Goal: Task Accomplishment & Management: Manage account settings

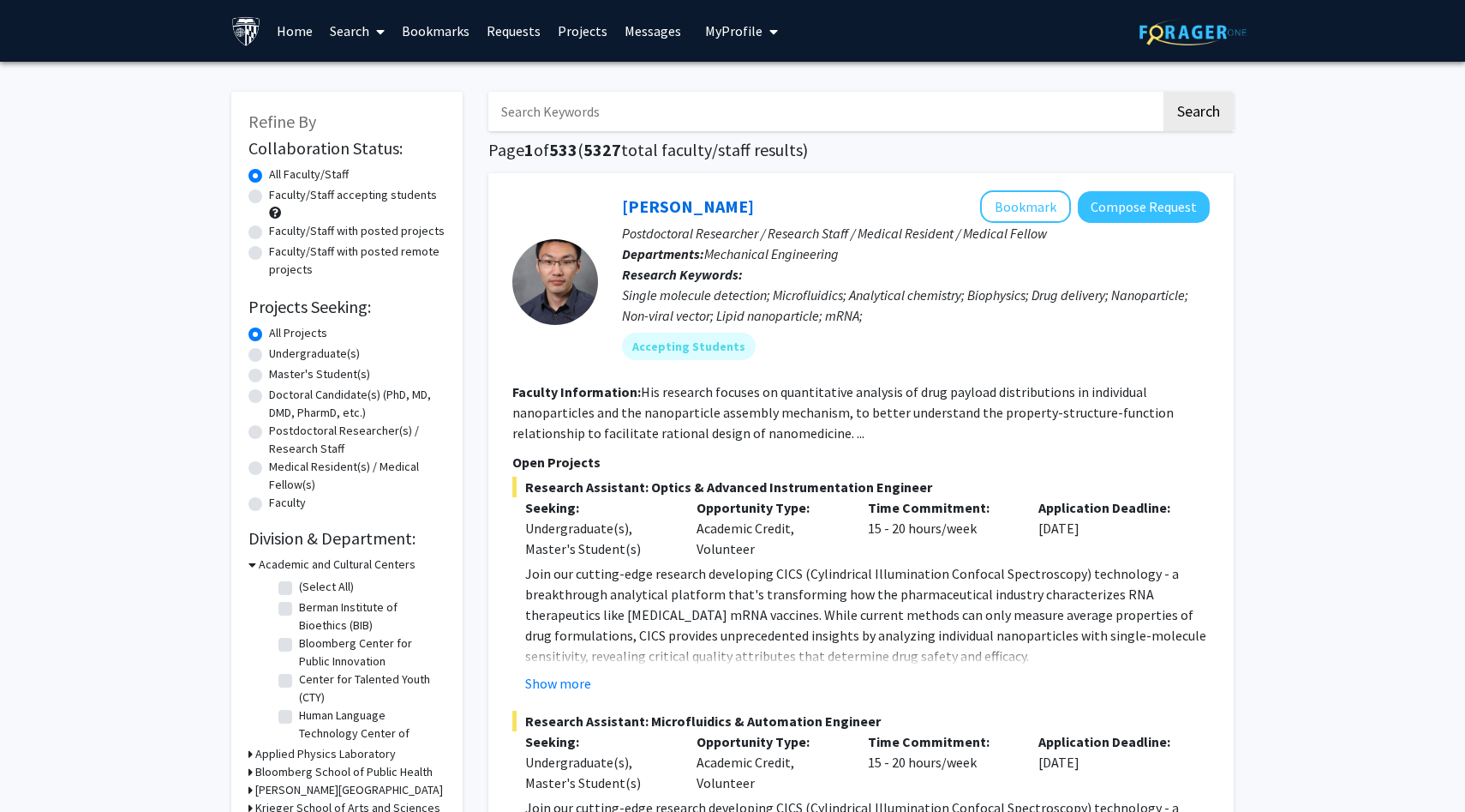
click at [325, 357] on label "Undergraduate(s)" at bounding box center [314, 354] width 91 height 18
click at [280, 356] on input "Undergraduate(s)" at bounding box center [274, 350] width 11 height 11
radio input "true"
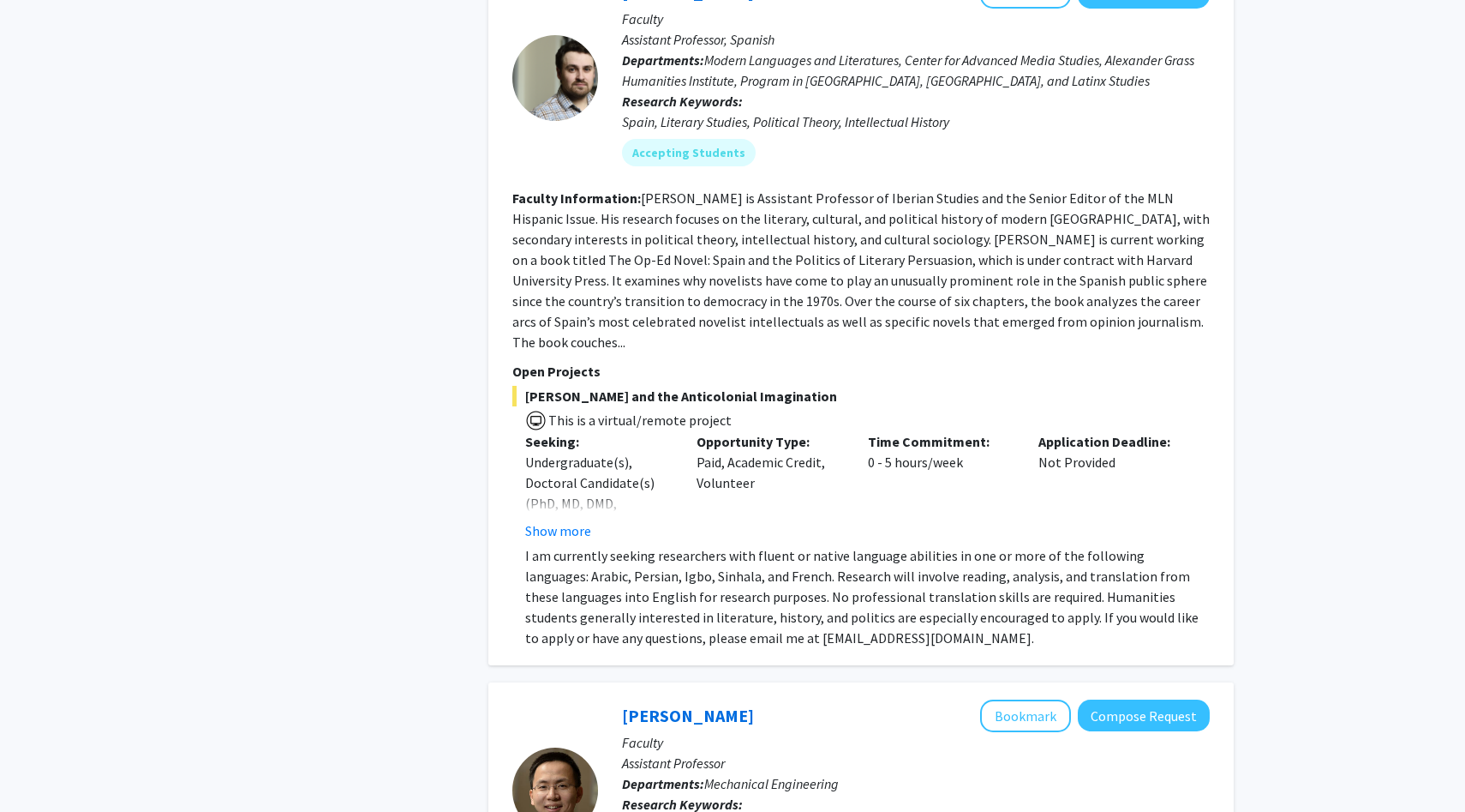
scroll to position [4307, 0]
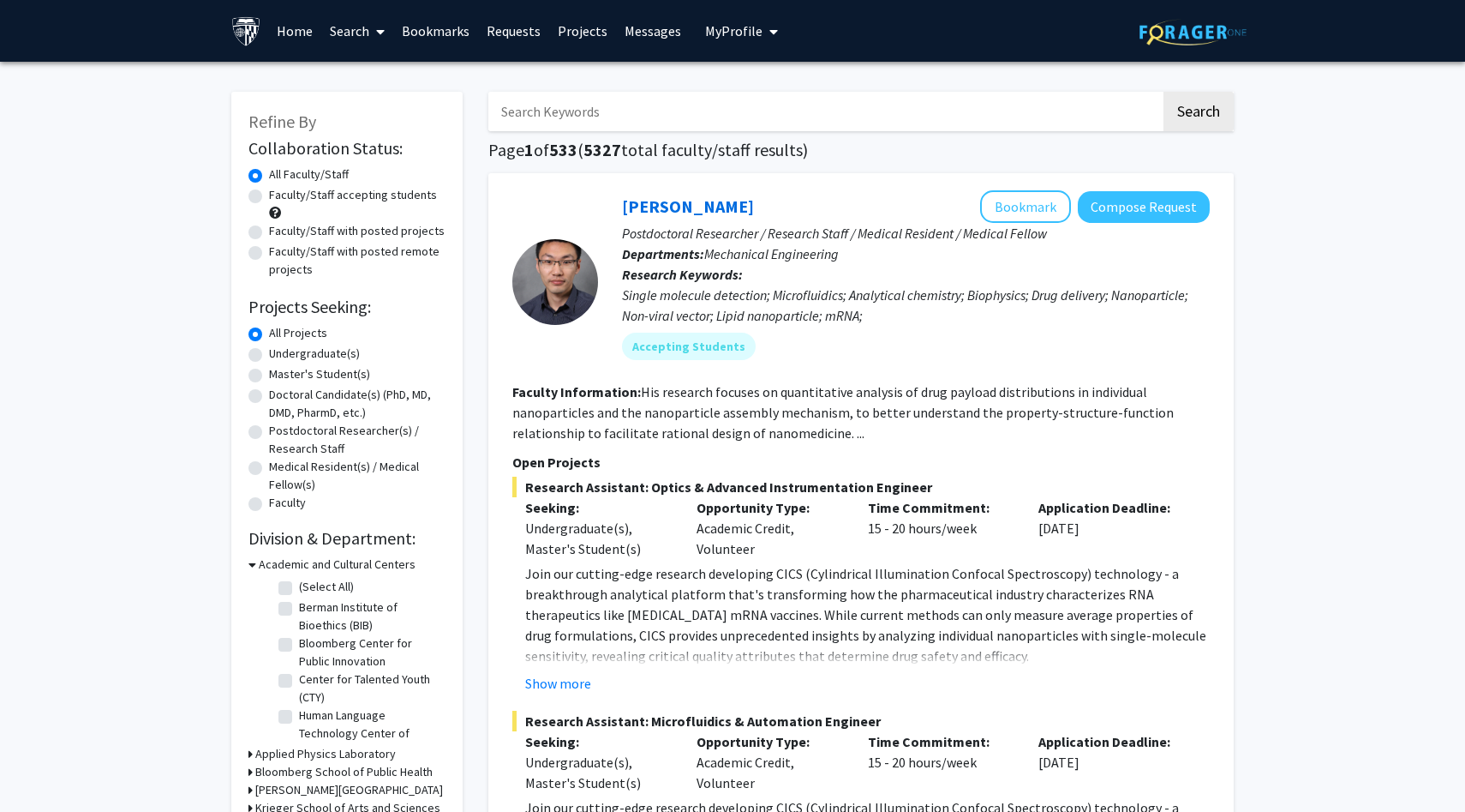
click at [300, 27] on link "Home" at bounding box center [294, 31] width 53 height 60
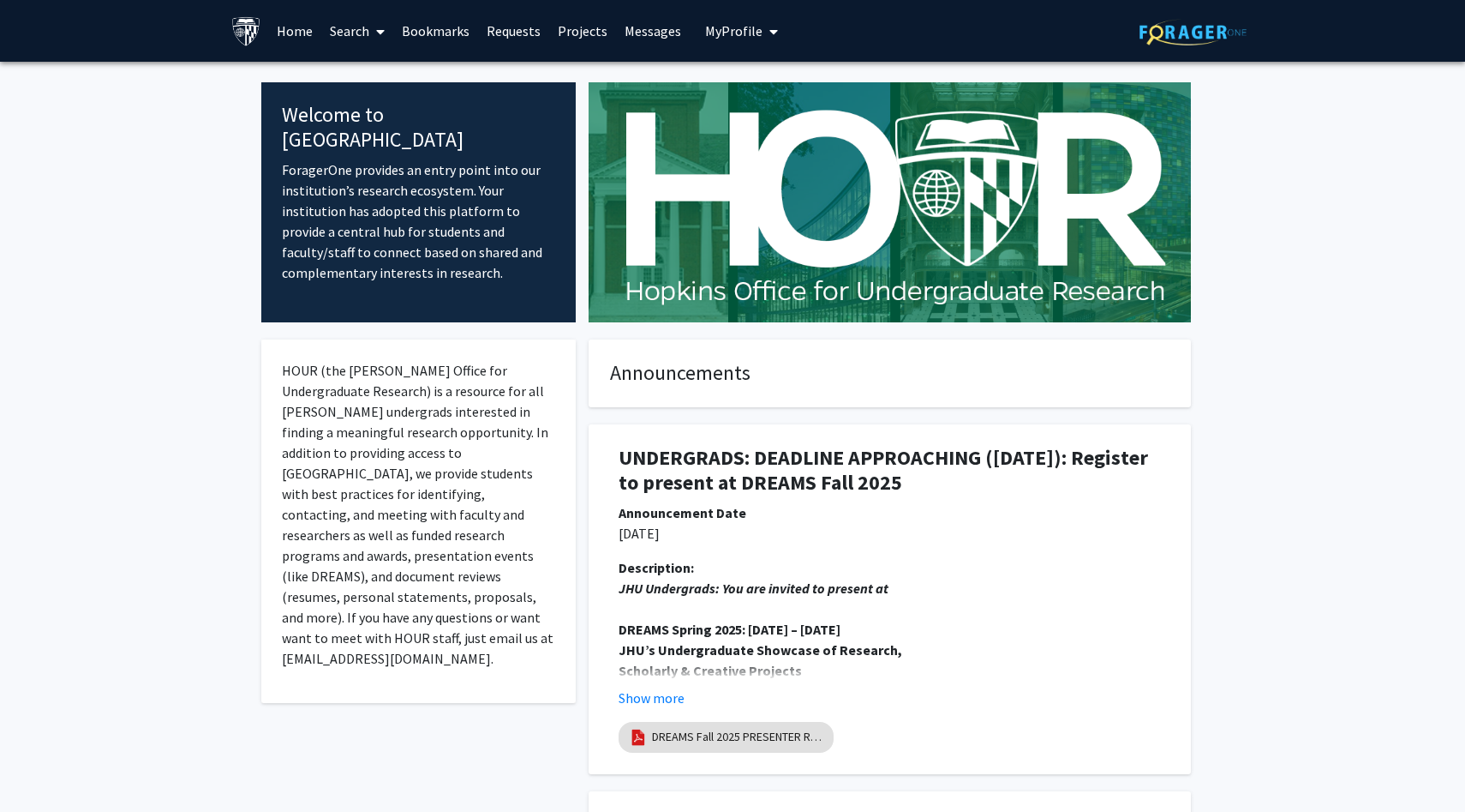
click at [374, 34] on span at bounding box center [376, 32] width 15 height 60
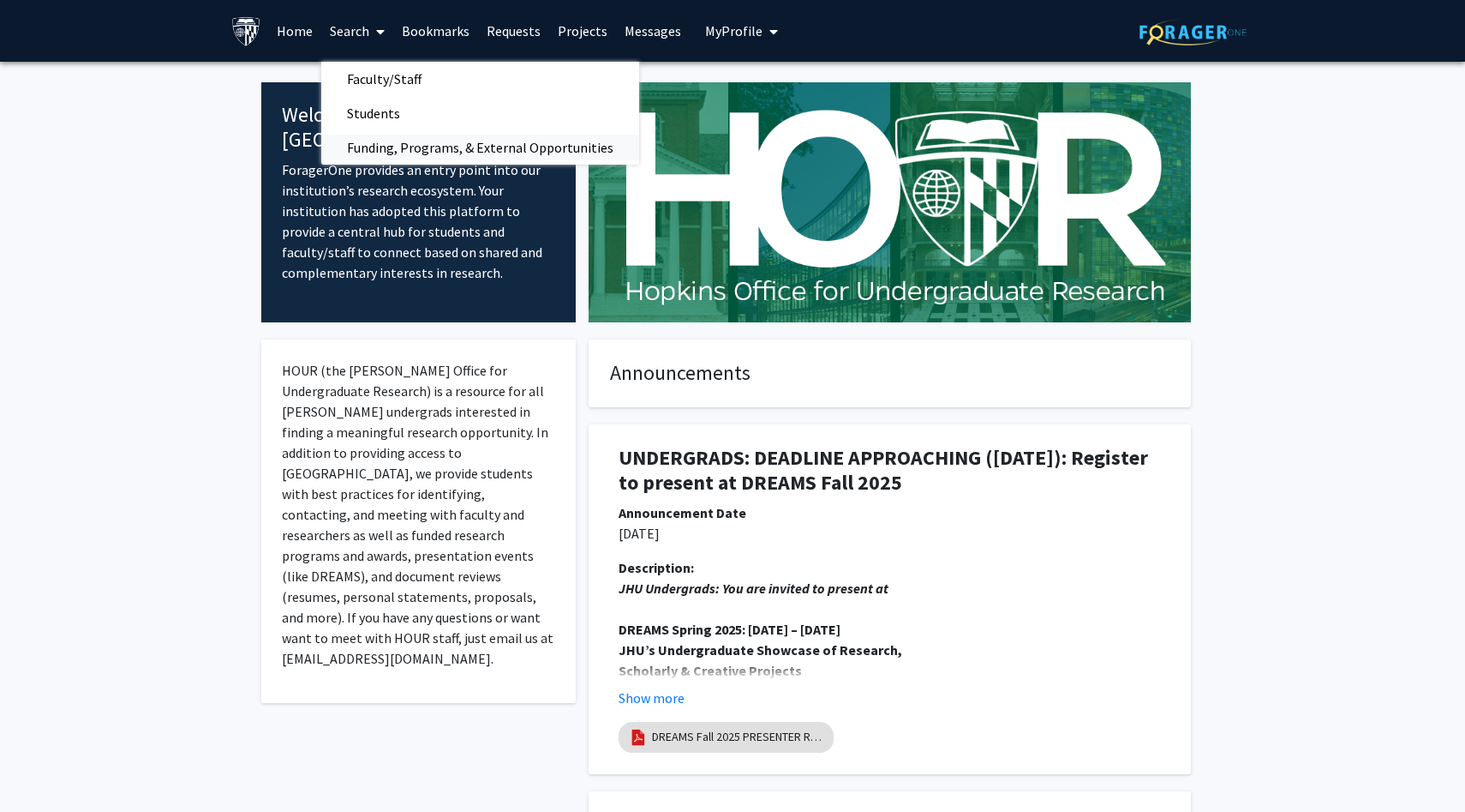
click at [412, 139] on span "Funding, Programs, & External Opportunities" at bounding box center [480, 147] width 318 height 34
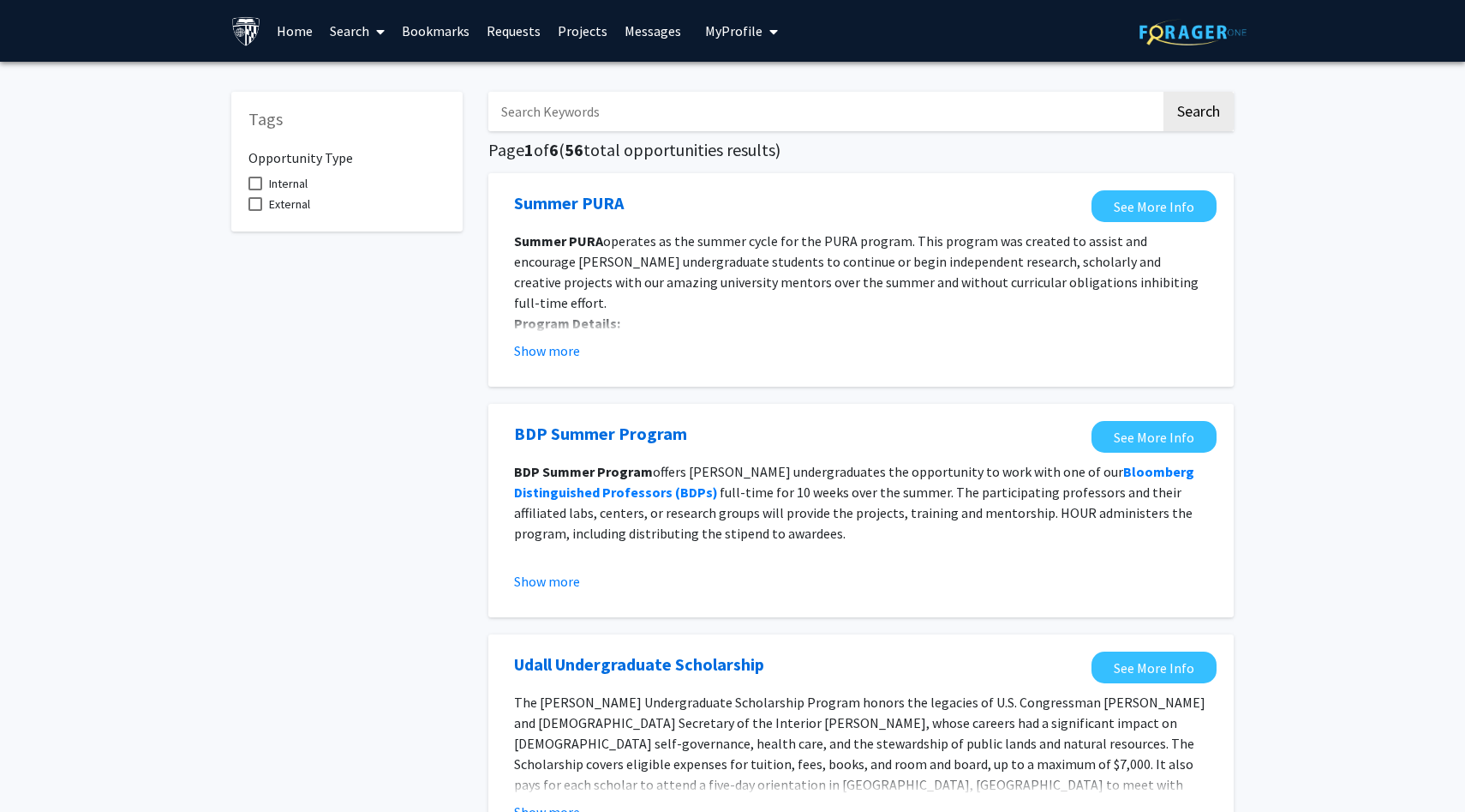
scroll to position [1760, 0]
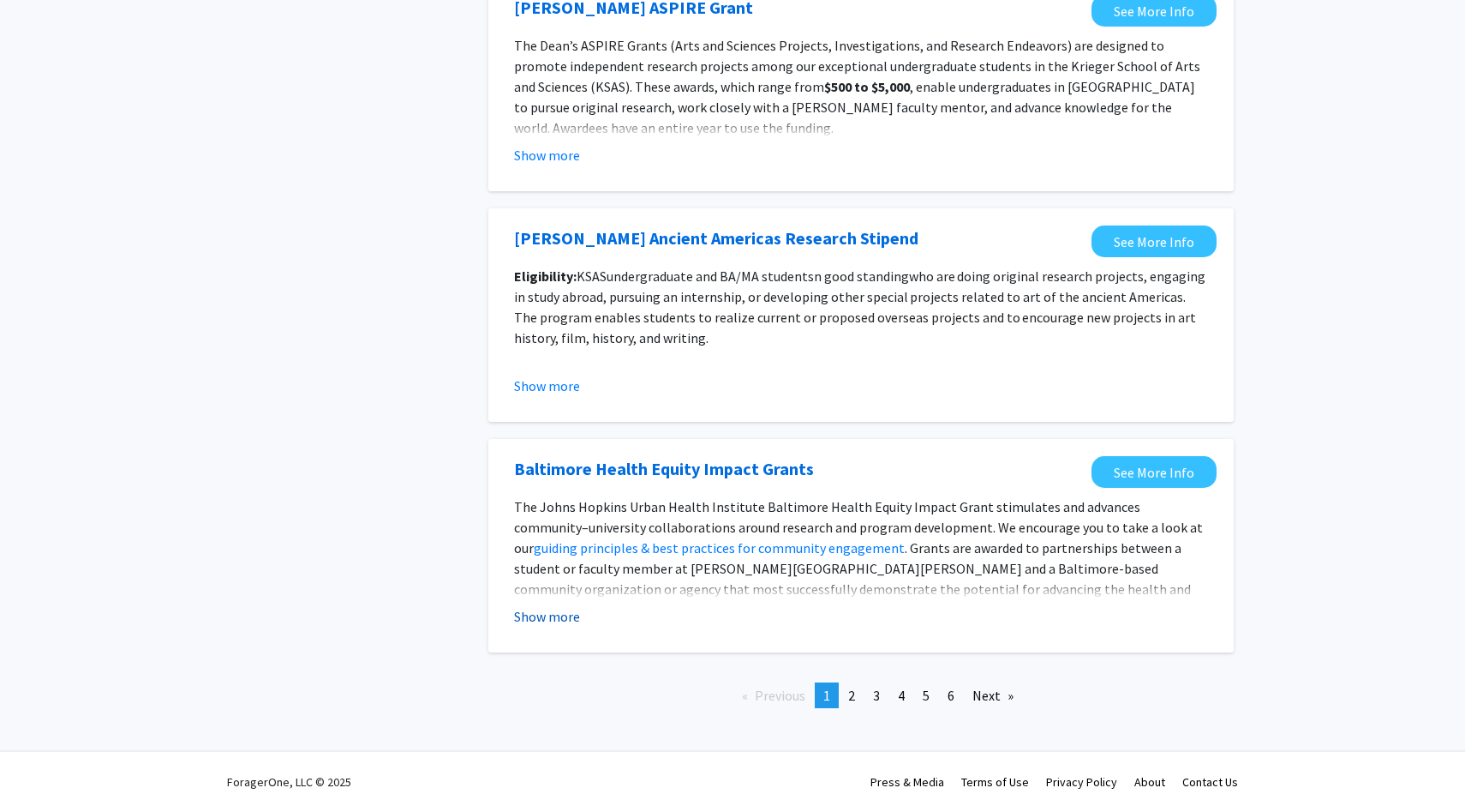
click at [559, 614] on button "Show more" at bounding box center [547, 616] width 66 height 21
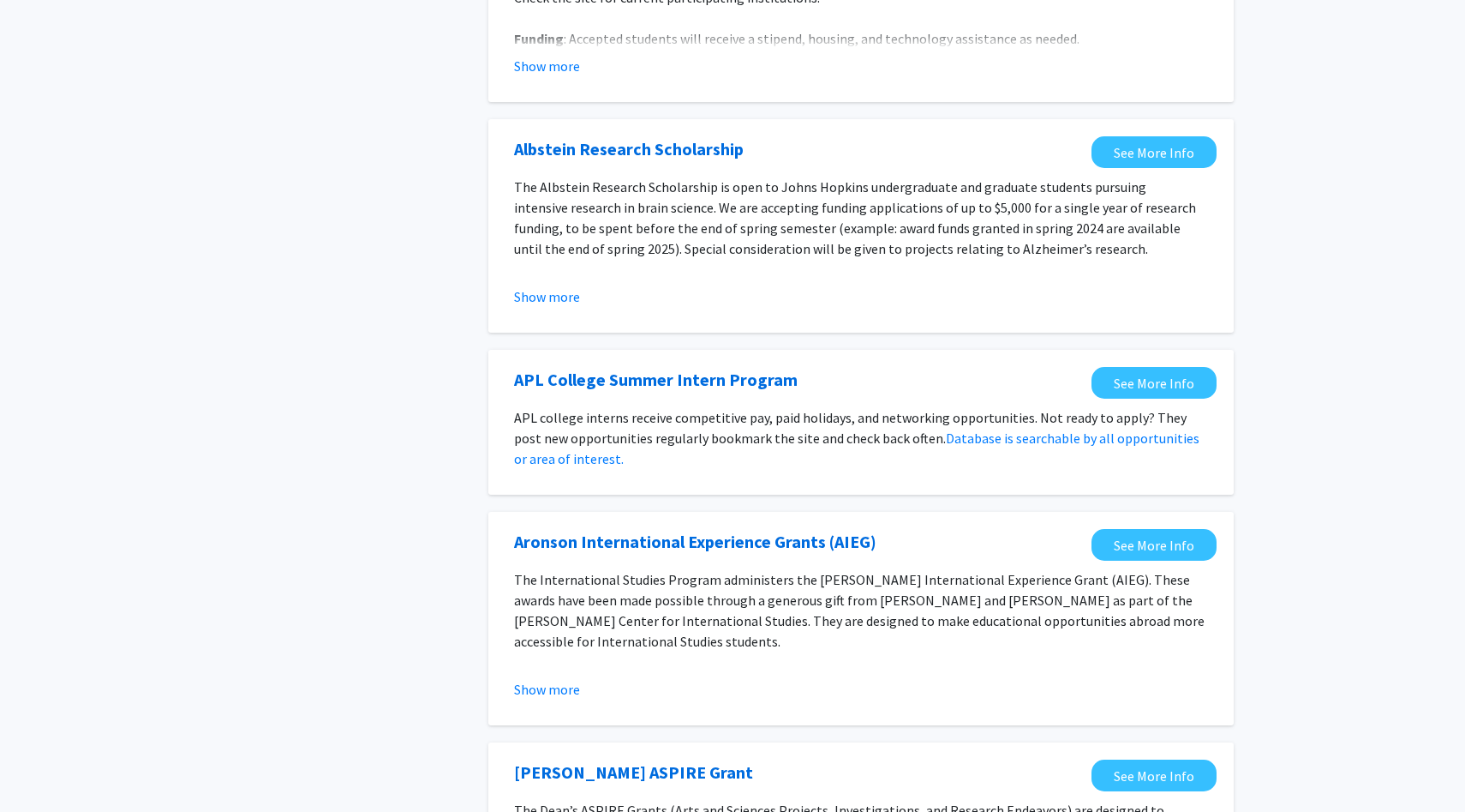
scroll to position [0, 0]
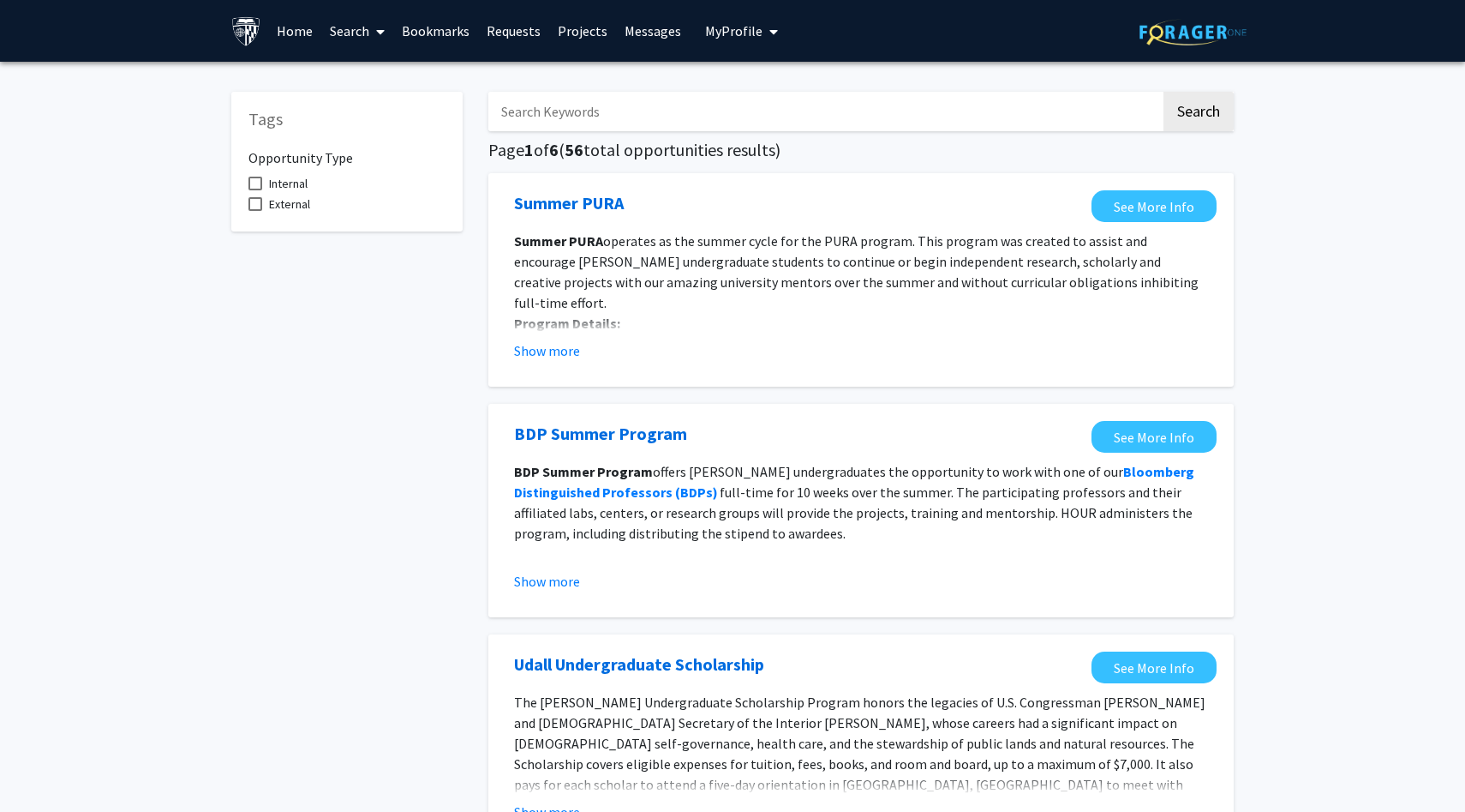
click at [584, 31] on link "Projects" at bounding box center [582, 31] width 67 height 60
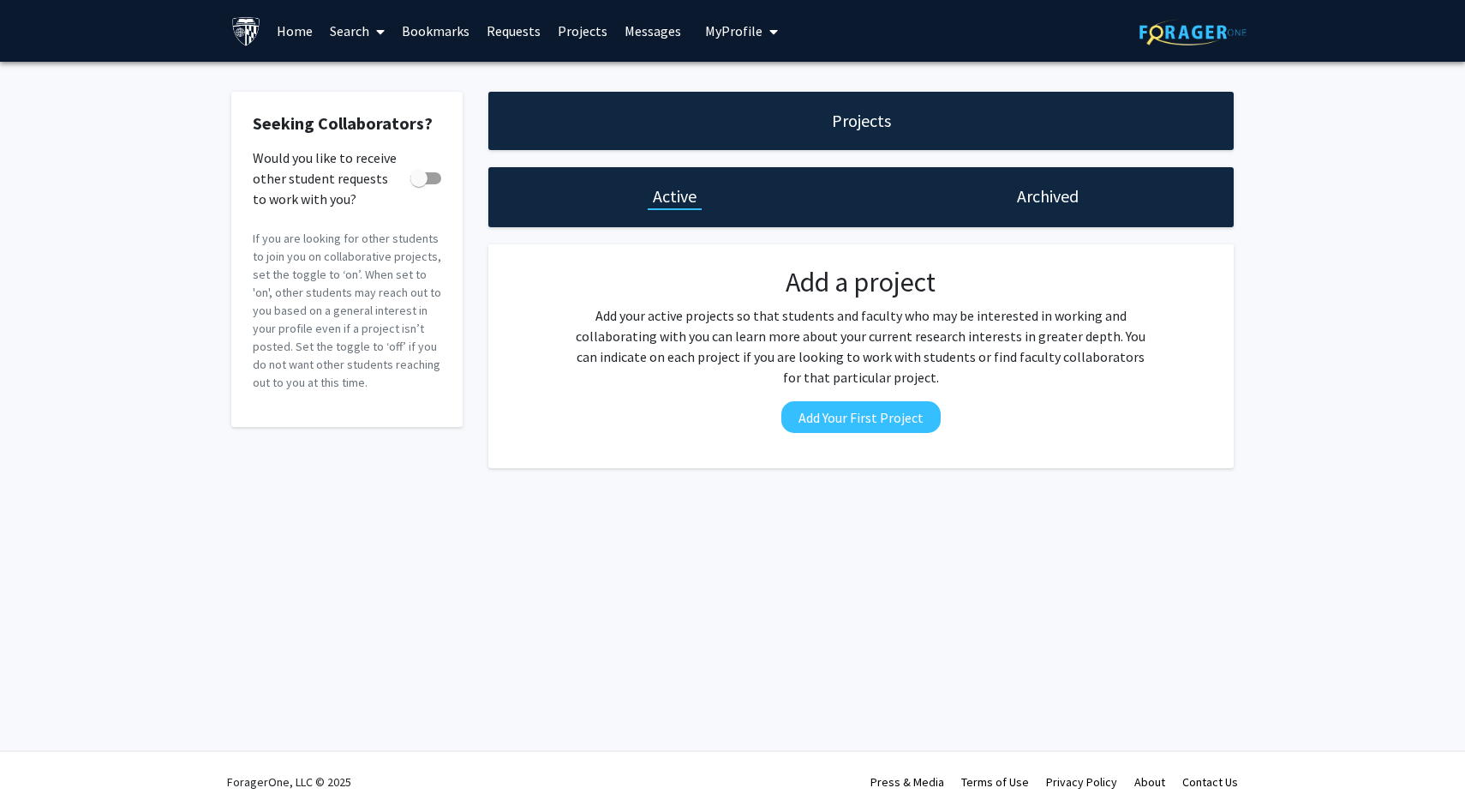
click at [638, 42] on link "Messages" at bounding box center [653, 31] width 74 height 60
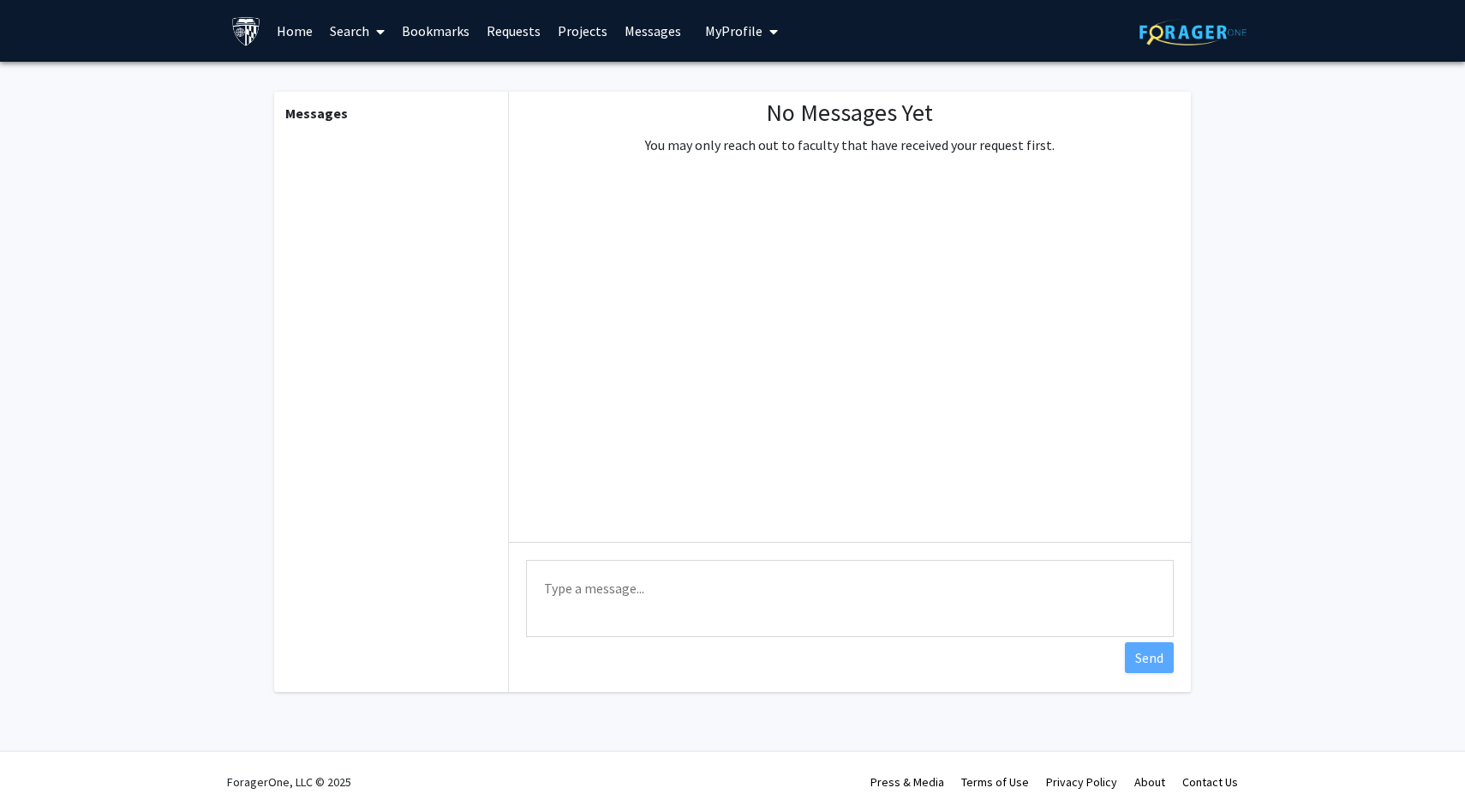
click at [579, 35] on link "Projects" at bounding box center [582, 31] width 67 height 60
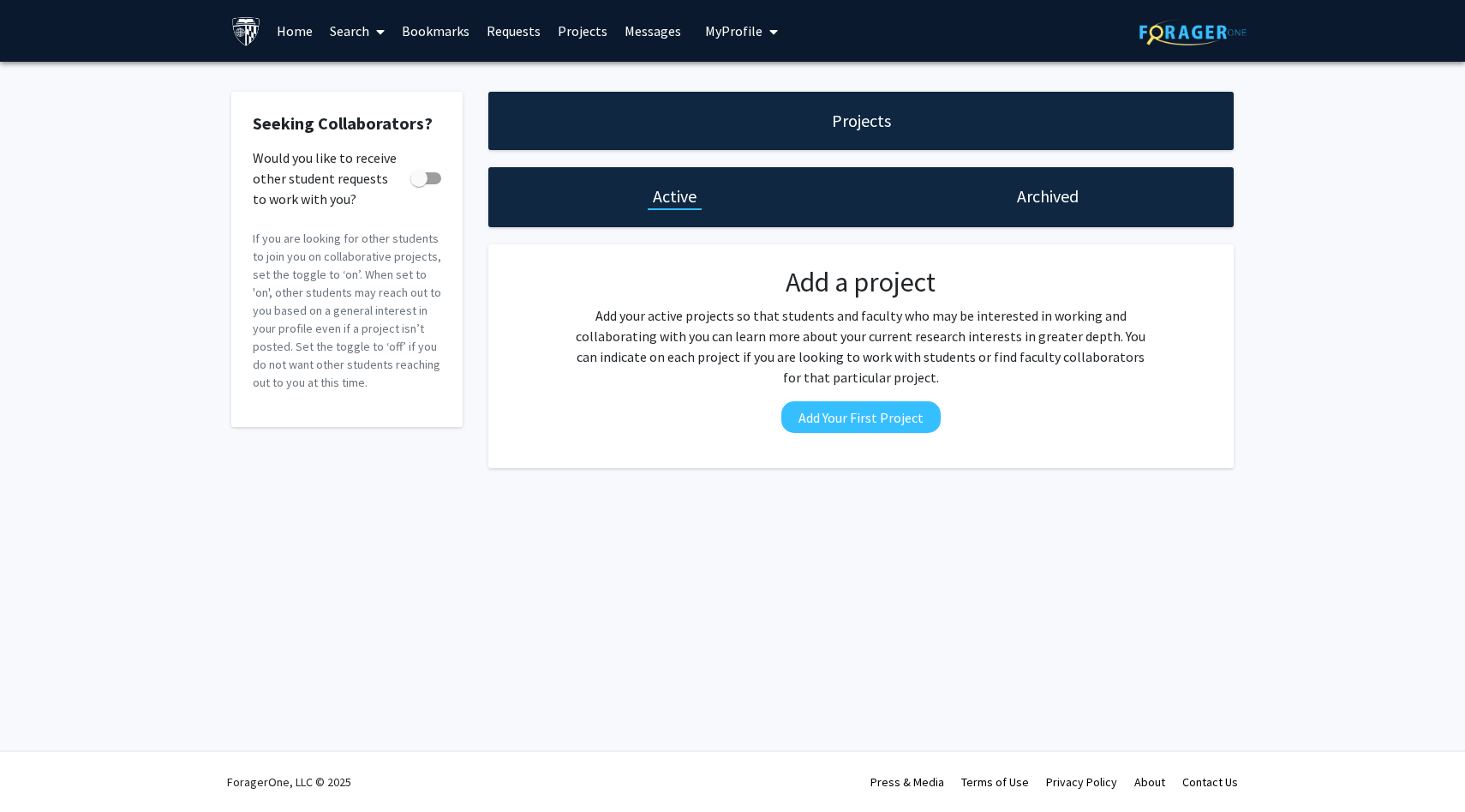
click at [770, 25] on icon "My profile dropdown to access profile and logout" at bounding box center [774, 32] width 9 height 14
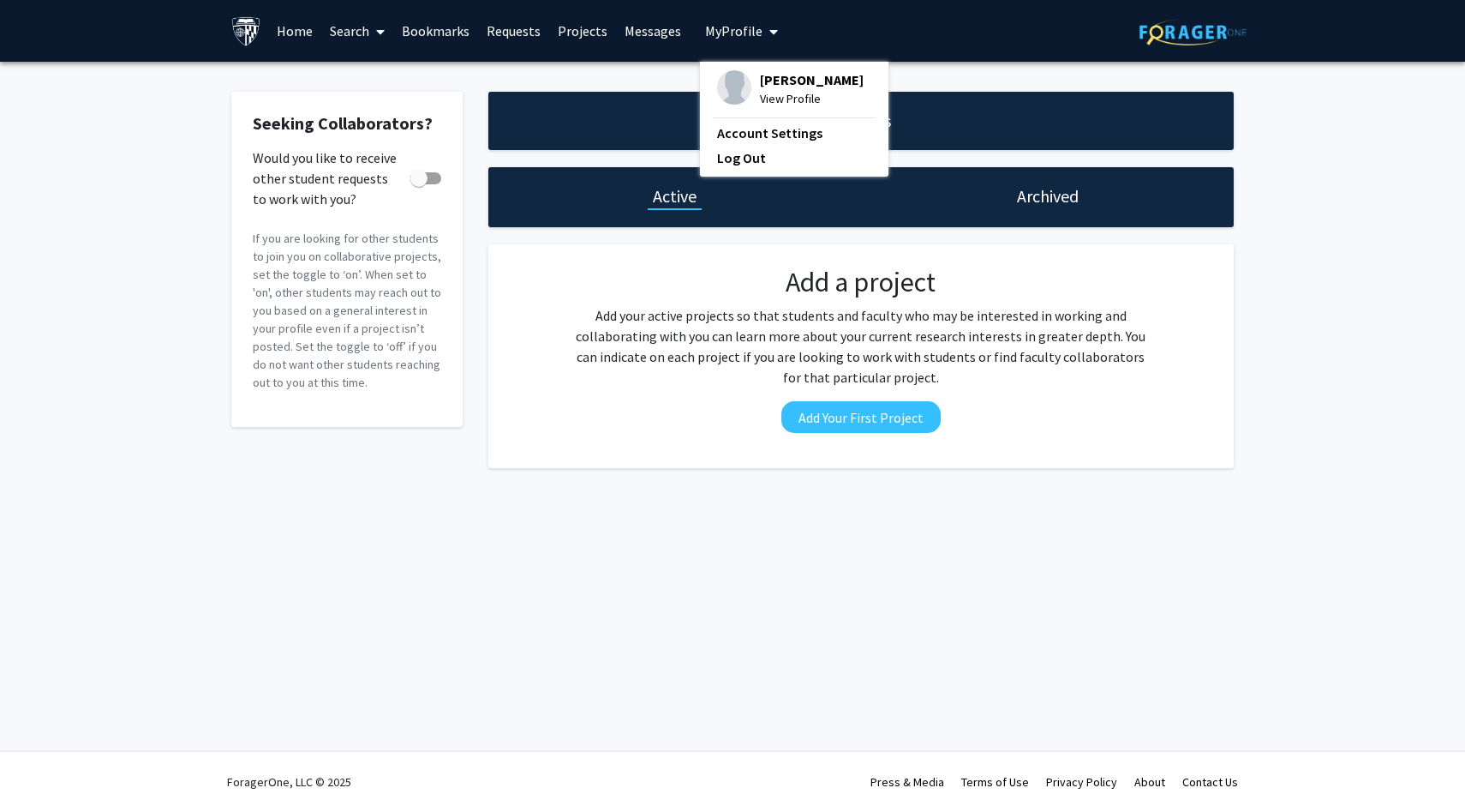
click at [788, 95] on span "View Profile" at bounding box center [812, 98] width 104 height 19
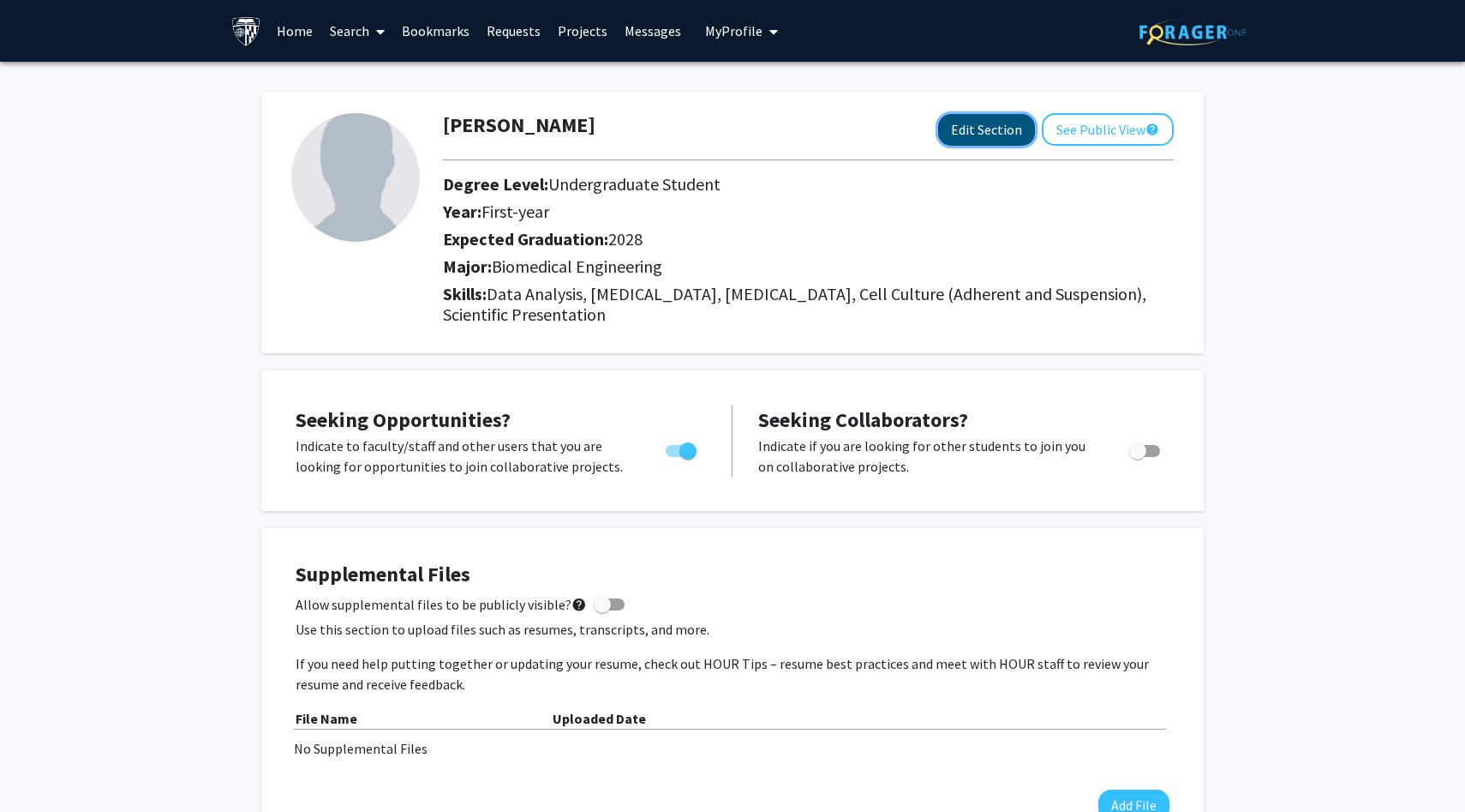
click at [989, 140] on button "Edit Section" at bounding box center [986, 130] width 97 height 32
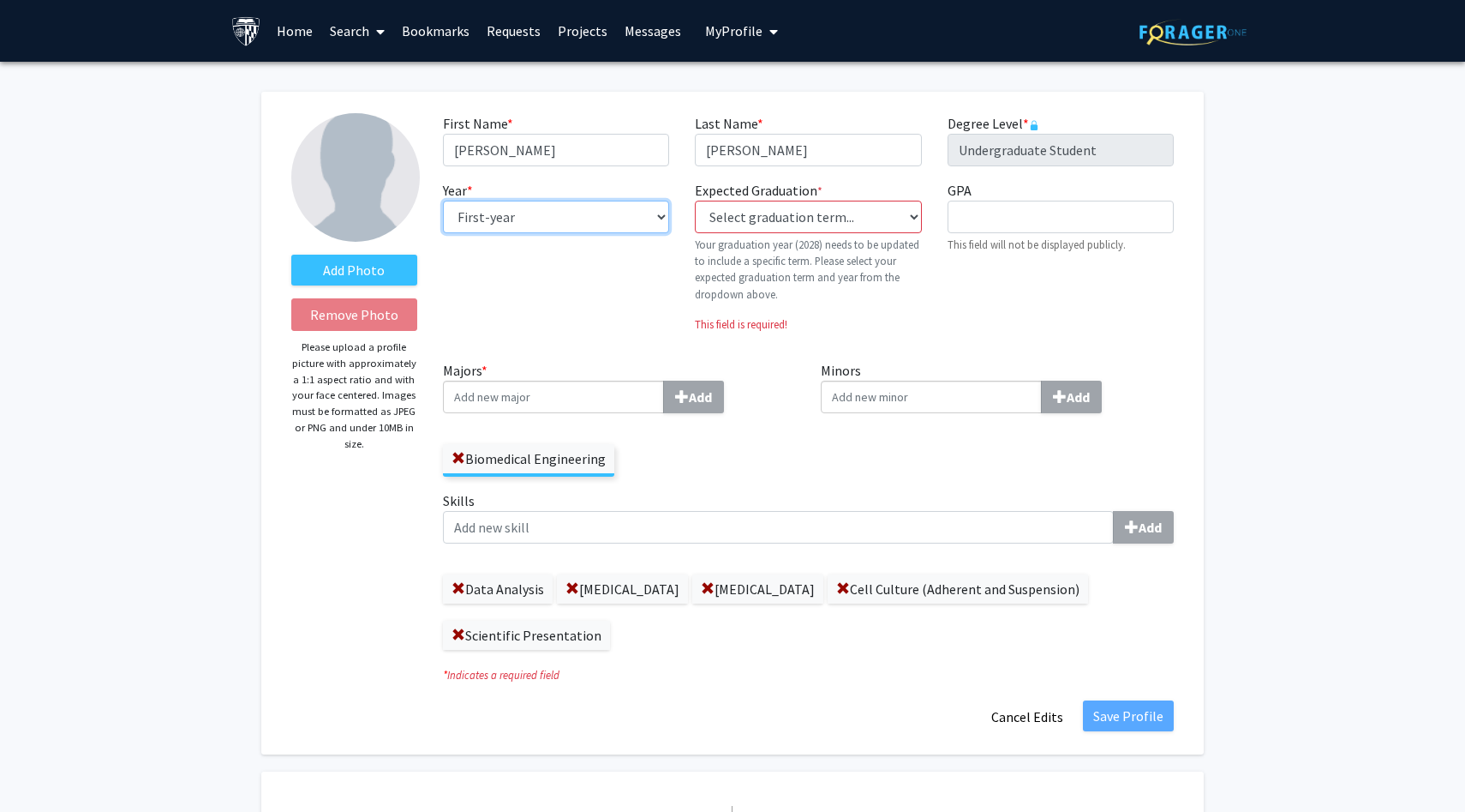
click at [616, 208] on select "--- First-year Sophomore Junior Senior Postbaccalaureate Certificate" at bounding box center [556, 217] width 226 height 33
select select "sophomore"
click at [443, 201] on select "--- First-year Sophomore Junior Senior Postbaccalaureate Certificate" at bounding box center [556, 217] width 226 height 33
click at [769, 224] on select "Select graduation term... Previous: 2028 (Please select a specific term) Spring…" at bounding box center [808, 217] width 226 height 33
select select "42: spring_2028"
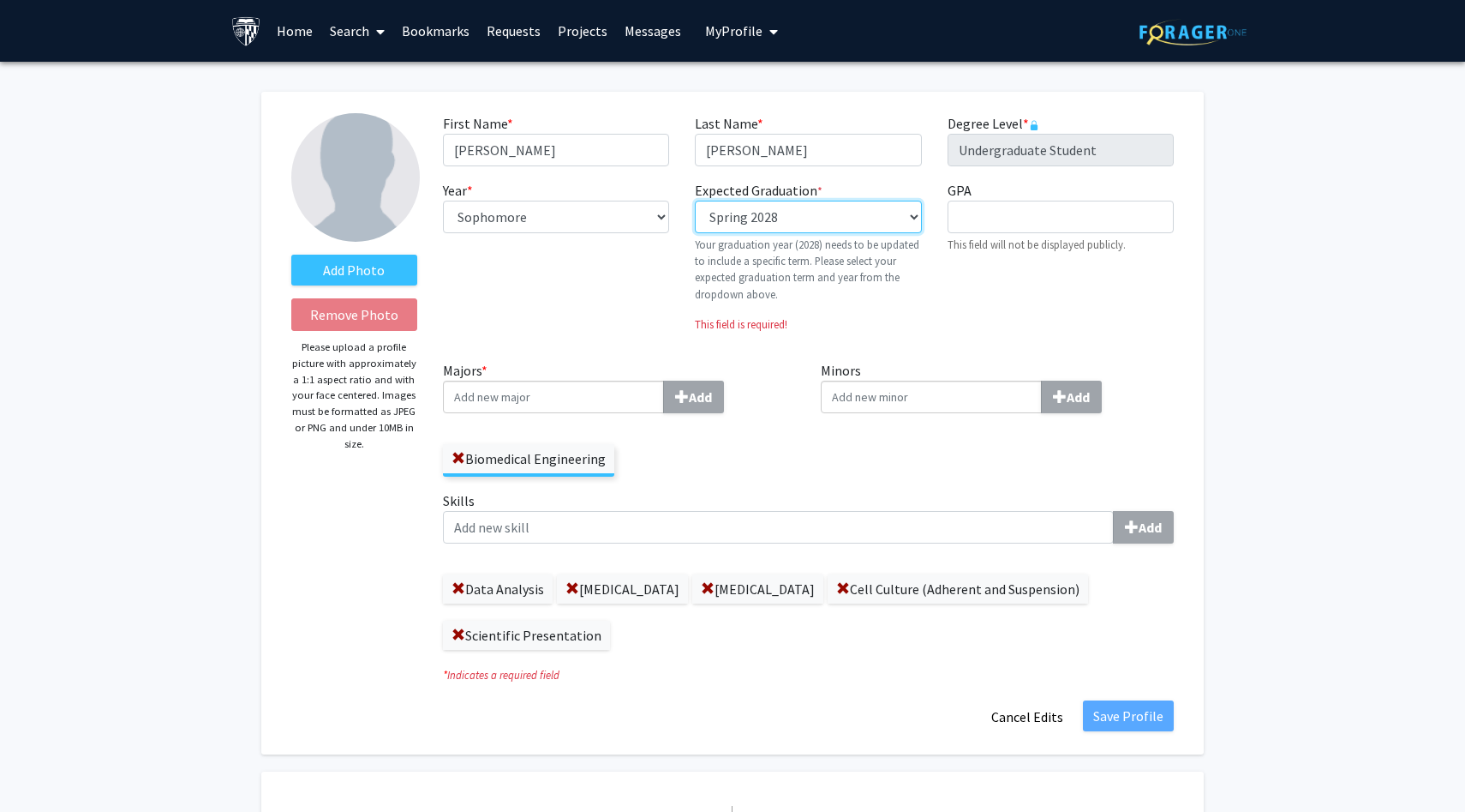
click at [695, 201] on select "Select graduation term... Previous: 2028 (Please select a specific term) Spring…" at bounding box center [808, 217] width 226 height 33
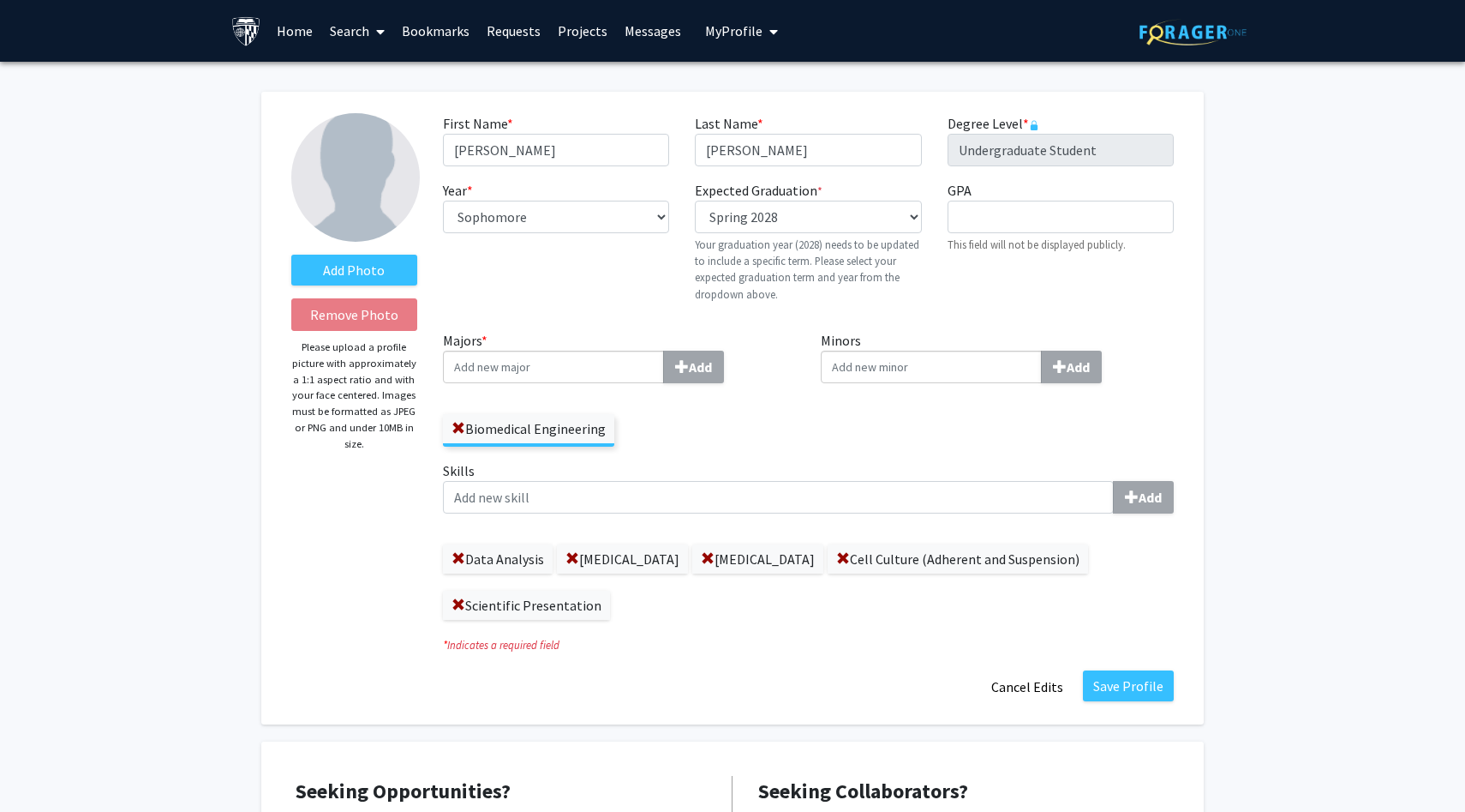
click at [899, 386] on div "Minors Add" at bounding box center [997, 395] width 379 height 130
click at [587, 352] on input "Majors * Add" at bounding box center [553, 367] width 221 height 33
click at [879, 385] on div "Minors Add" at bounding box center [997, 395] width 379 height 130
click at [869, 374] on input "Minors Add" at bounding box center [931, 367] width 221 height 33
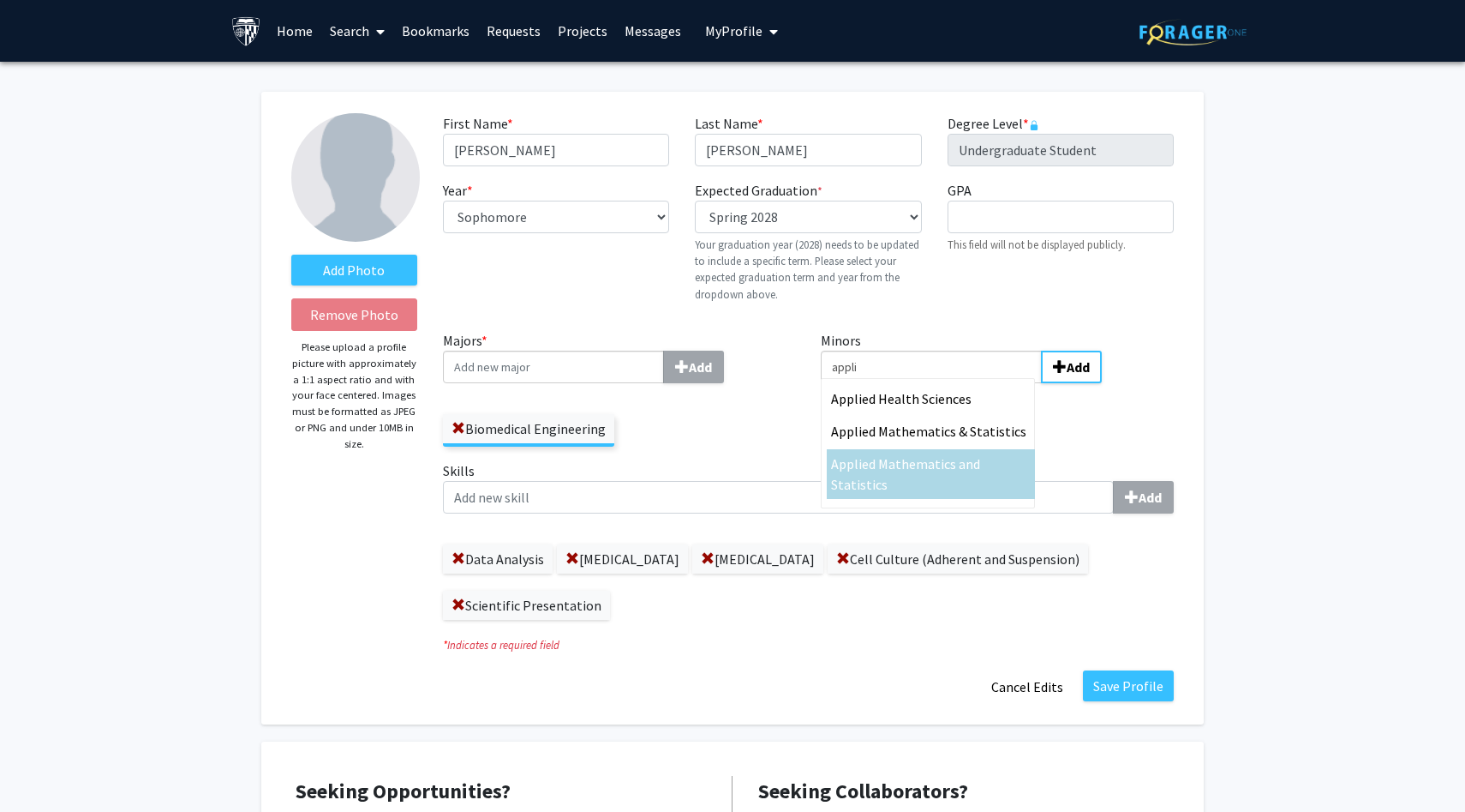
type input "appli"
click at [968, 470] on span "ed Mathematics and Statistics" at bounding box center [905, 474] width 149 height 38
click at [968, 383] on input "appli" at bounding box center [931, 367] width 221 height 33
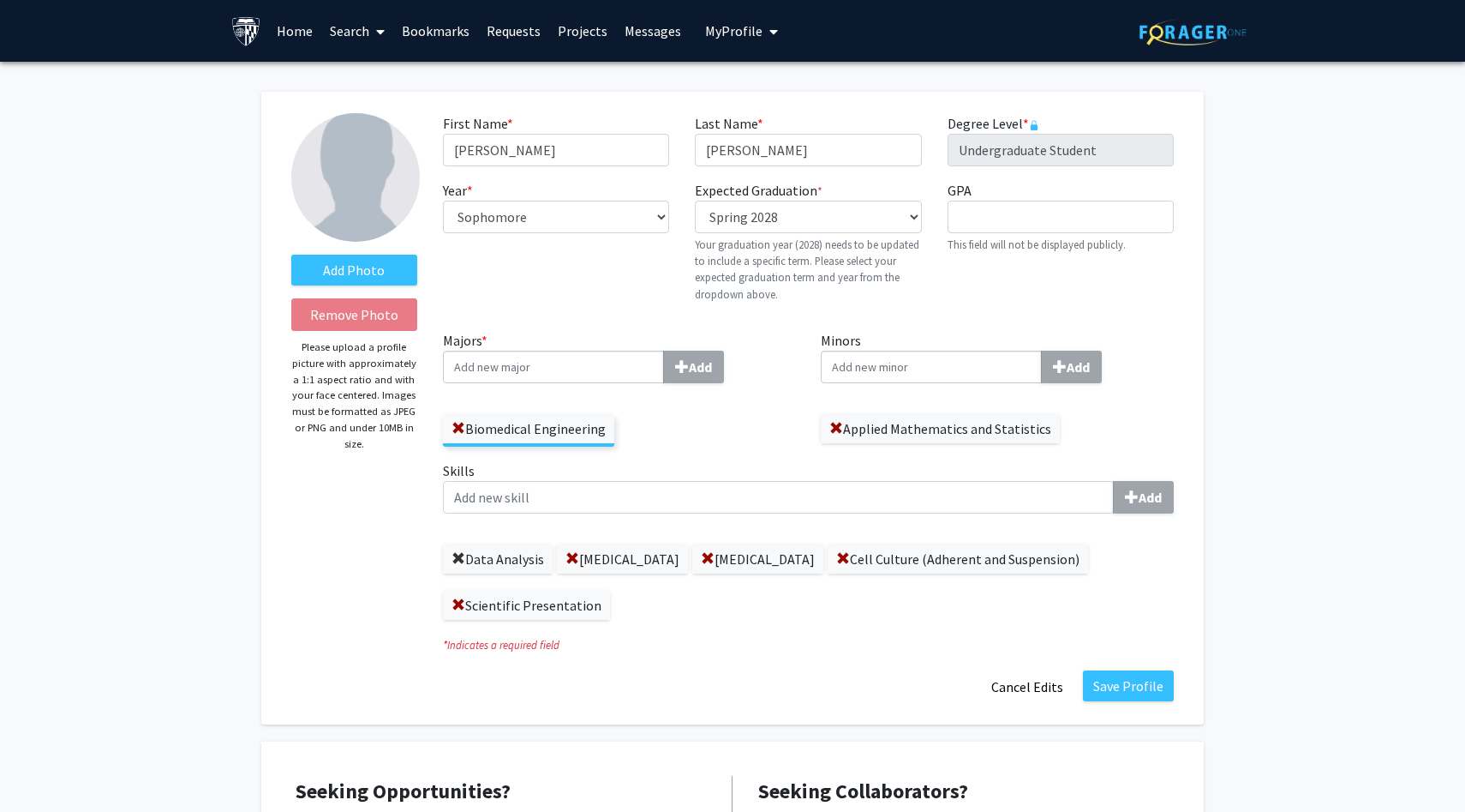
click at [452, 556] on span at bounding box center [459, 559] width 14 height 14
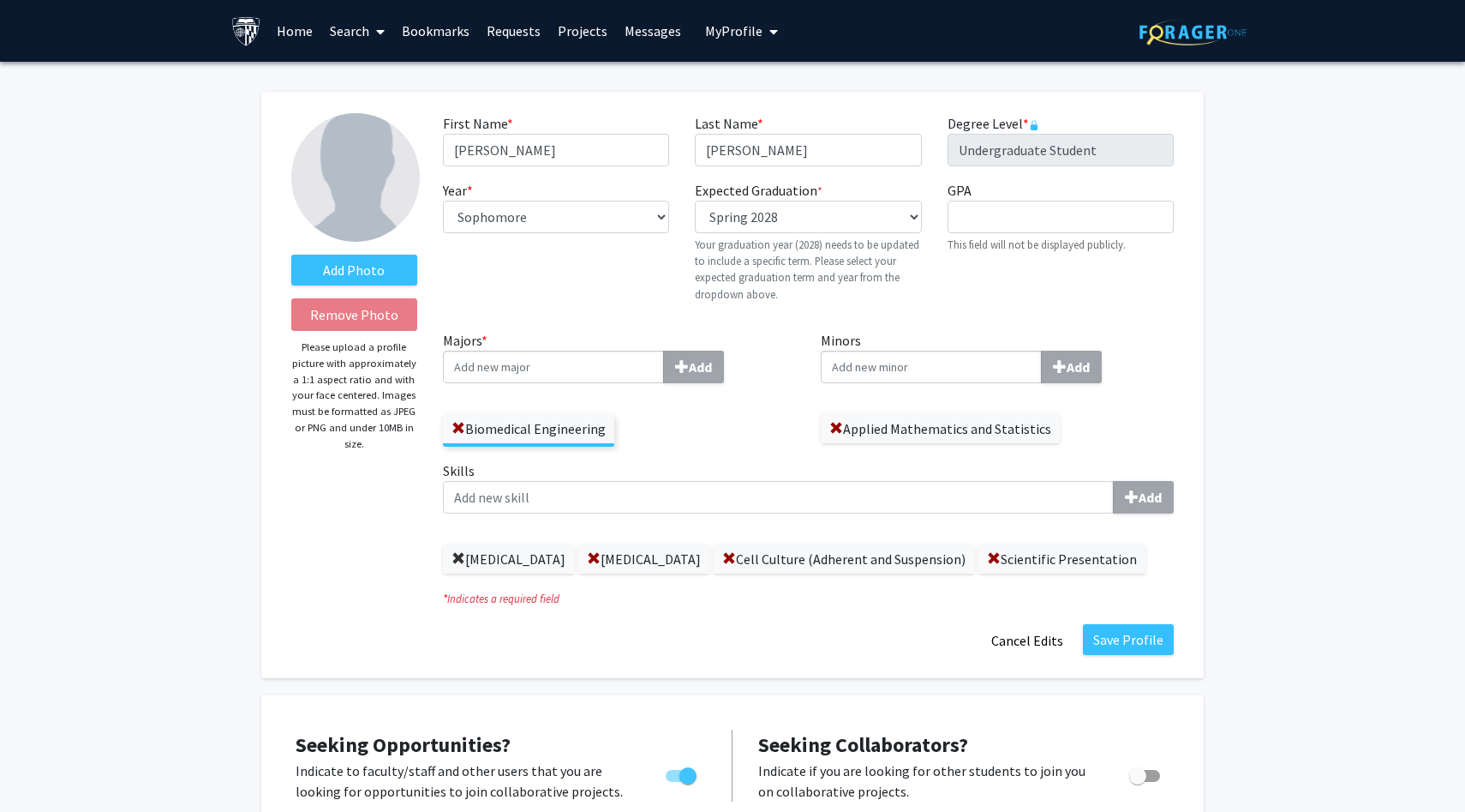
click at [459, 559] on span at bounding box center [459, 559] width 14 height 14
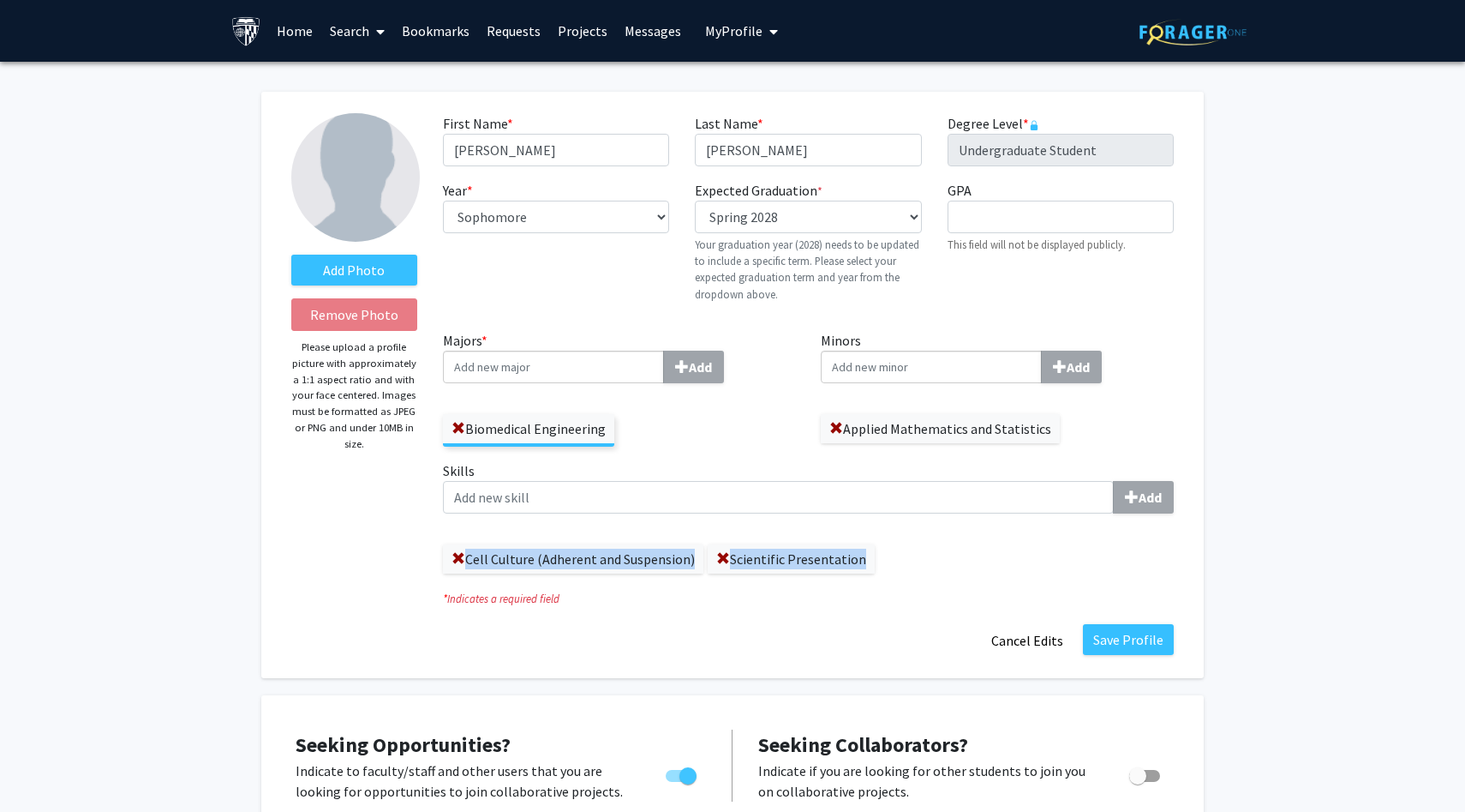
click at [459, 559] on span at bounding box center [459, 559] width 14 height 14
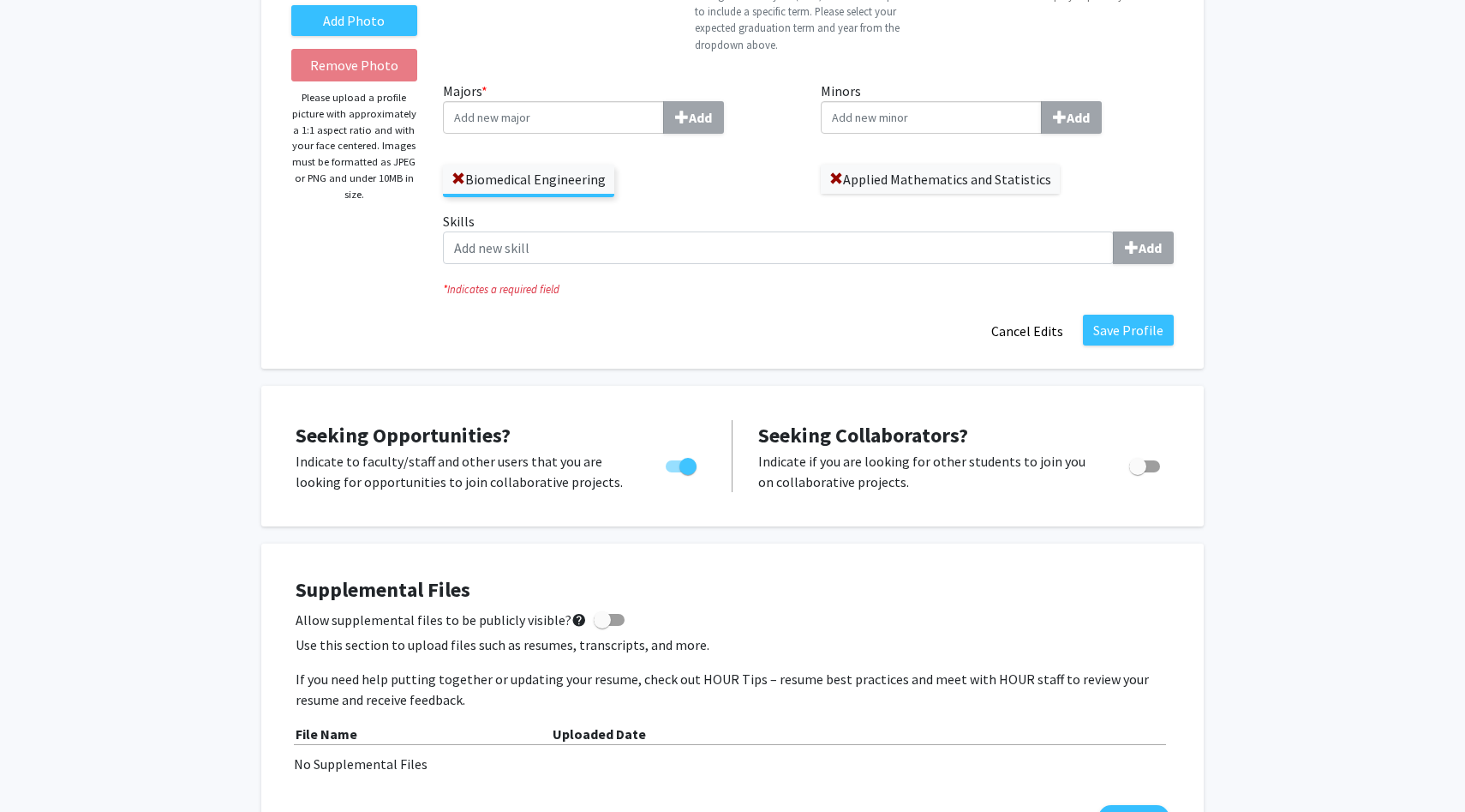
scroll to position [249, 0]
click at [1136, 328] on button "Save Profile" at bounding box center [1128, 330] width 91 height 31
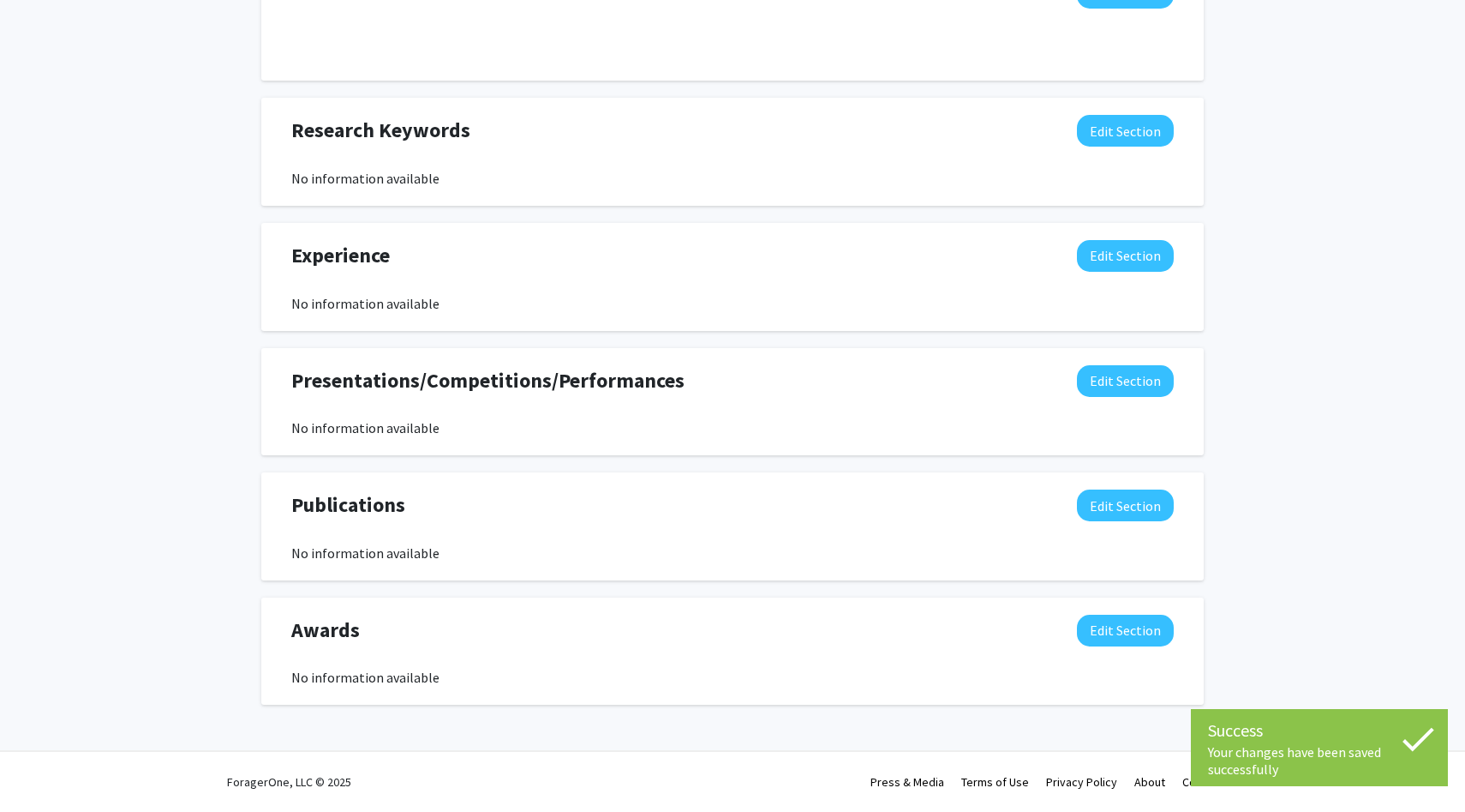
scroll to position [0, 0]
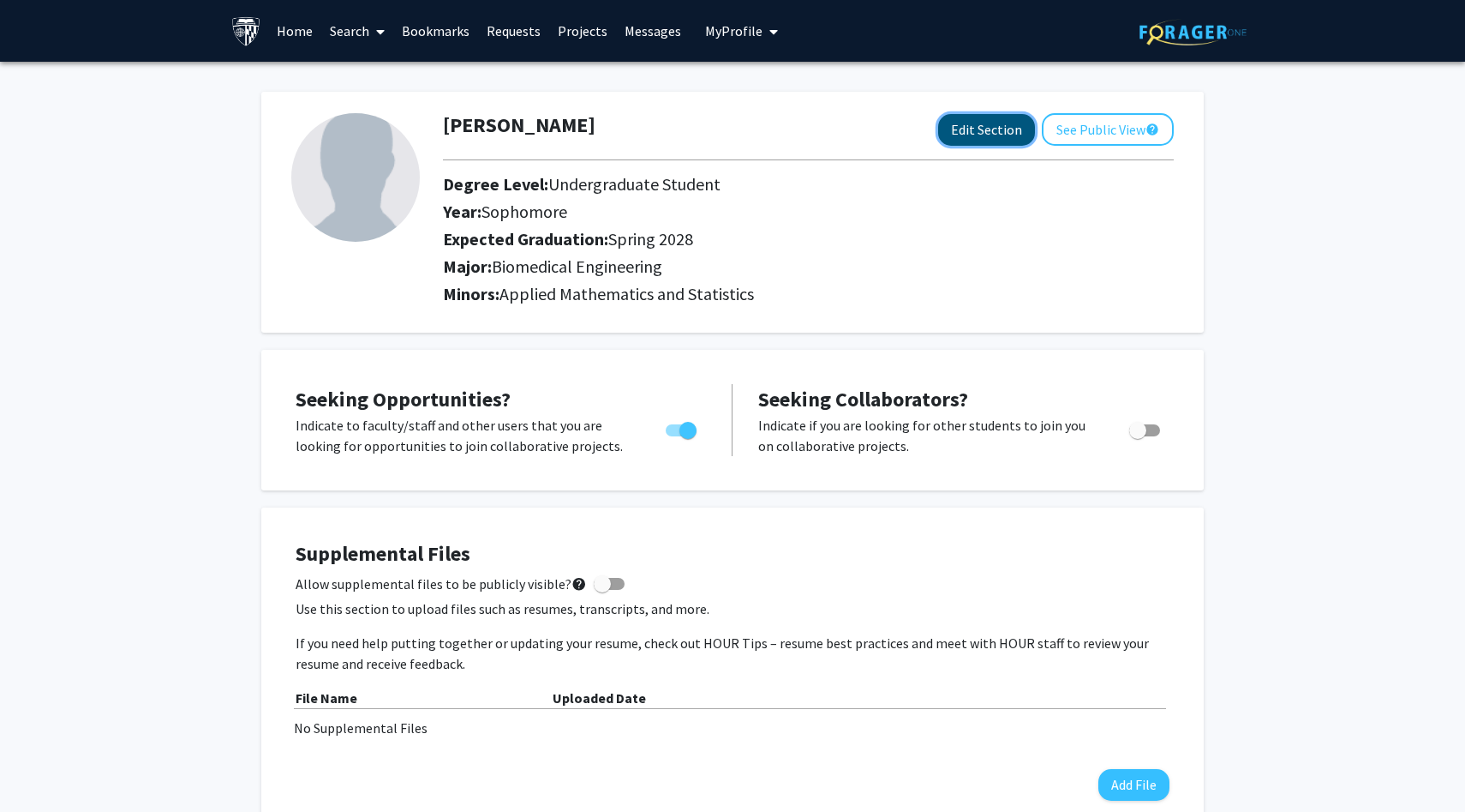
click at [953, 138] on button "Edit Section" at bounding box center [986, 130] width 97 height 32
select select "sophomore"
select select "41: spring_2028"
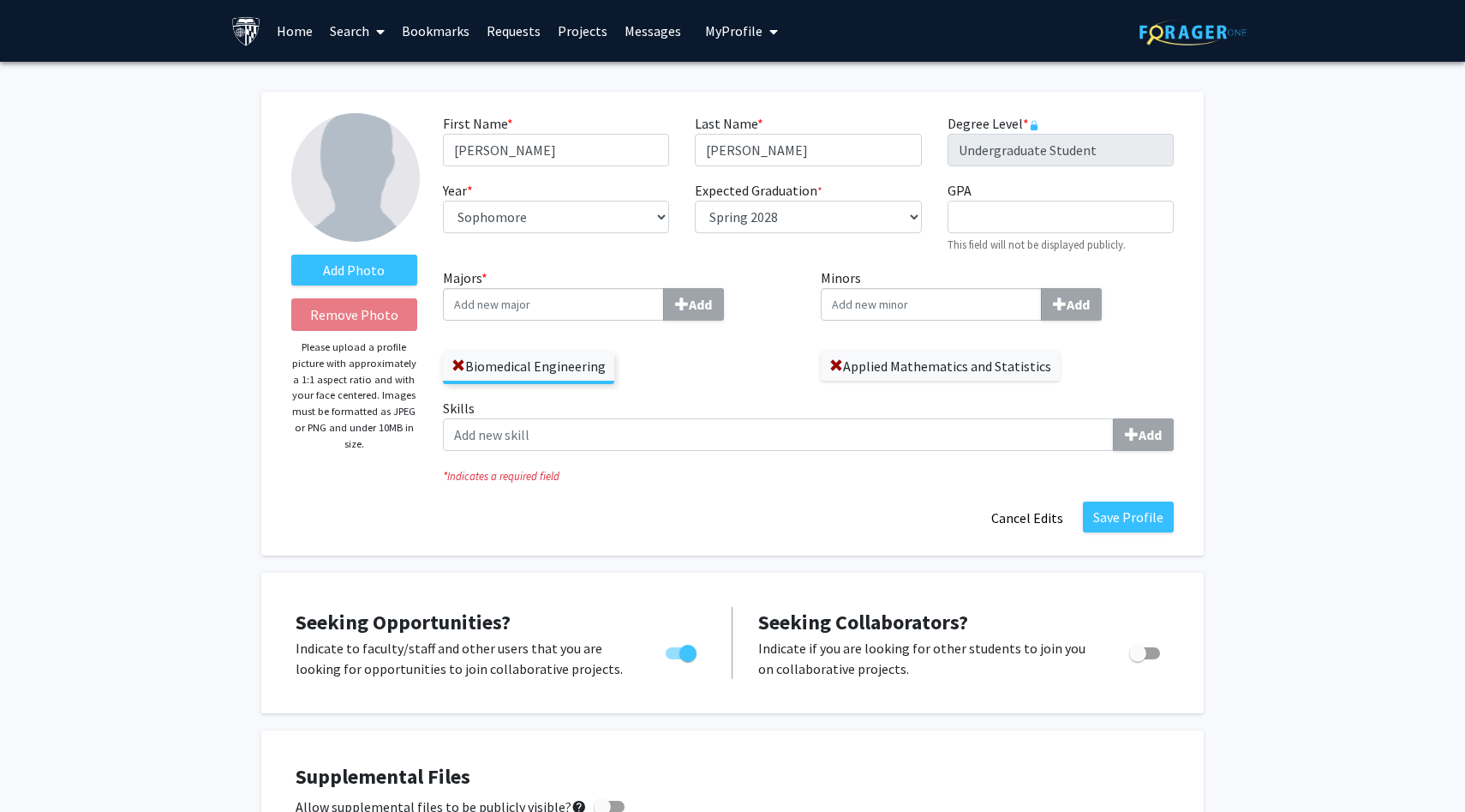
click at [356, 36] on link "Search" at bounding box center [357, 31] width 72 height 60
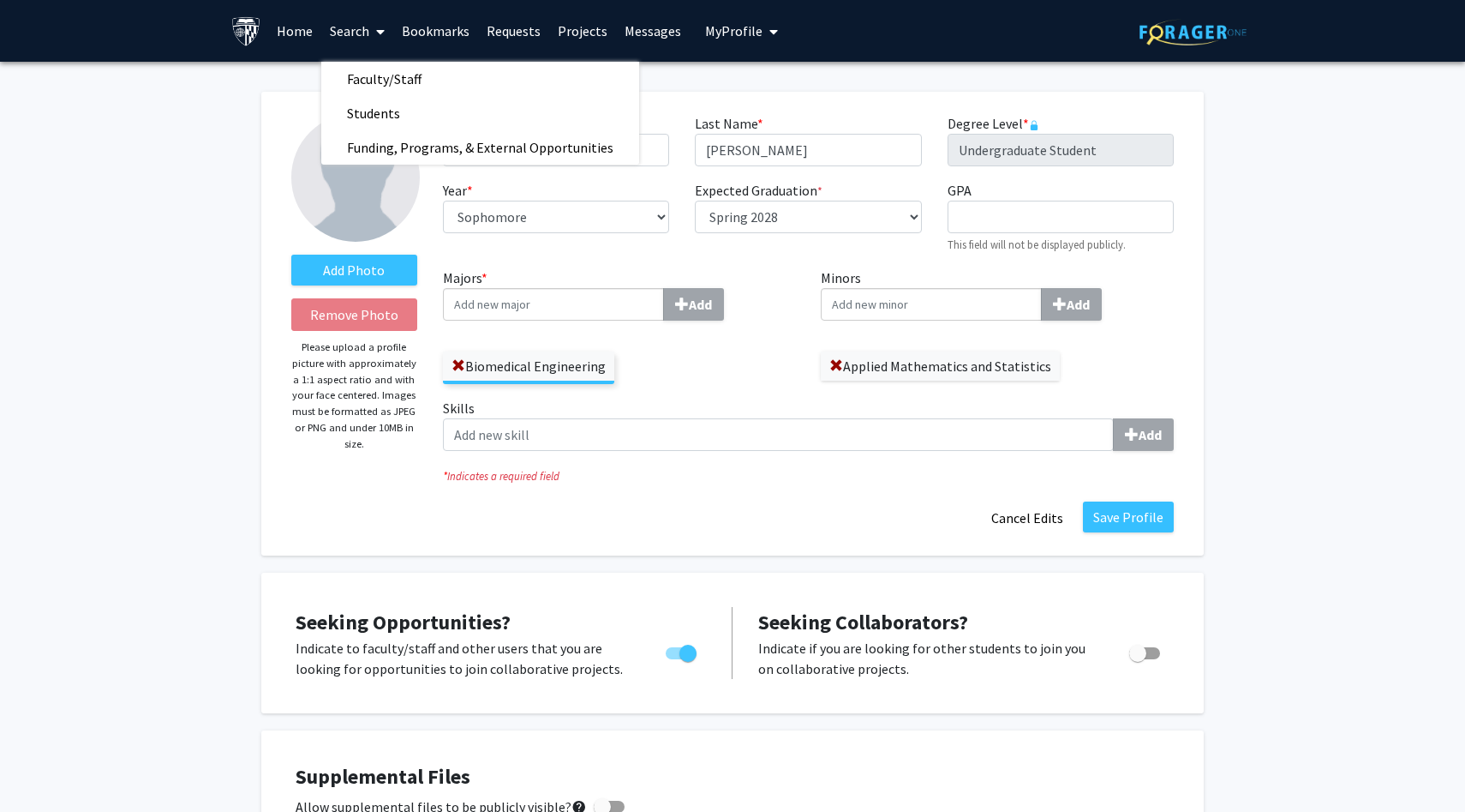
click at [584, 38] on link "Projects" at bounding box center [582, 31] width 67 height 60
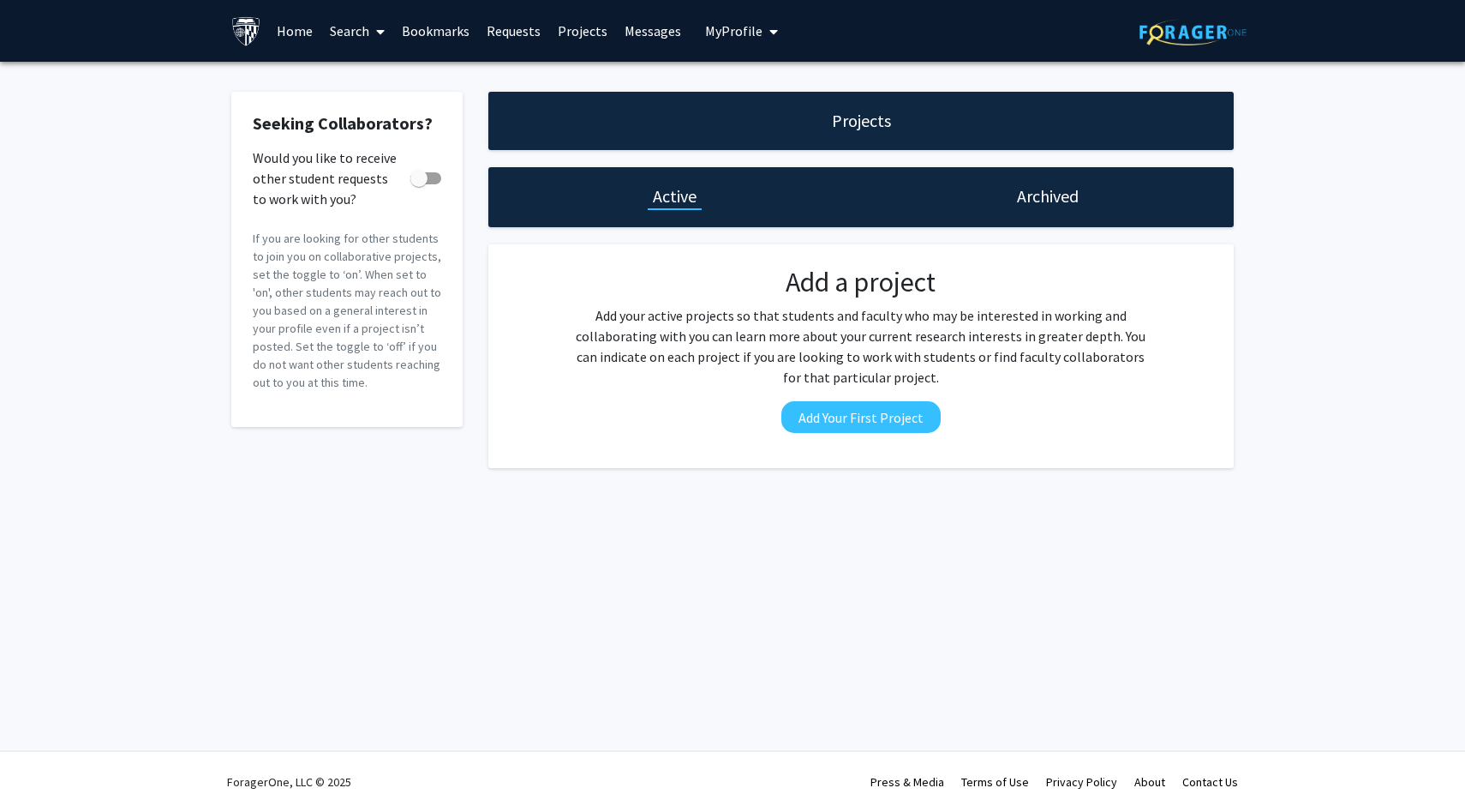
click at [1047, 214] on div "Archived" at bounding box center [1047, 197] width 373 height 60
click at [720, 29] on span "My Profile" at bounding box center [733, 30] width 57 height 17
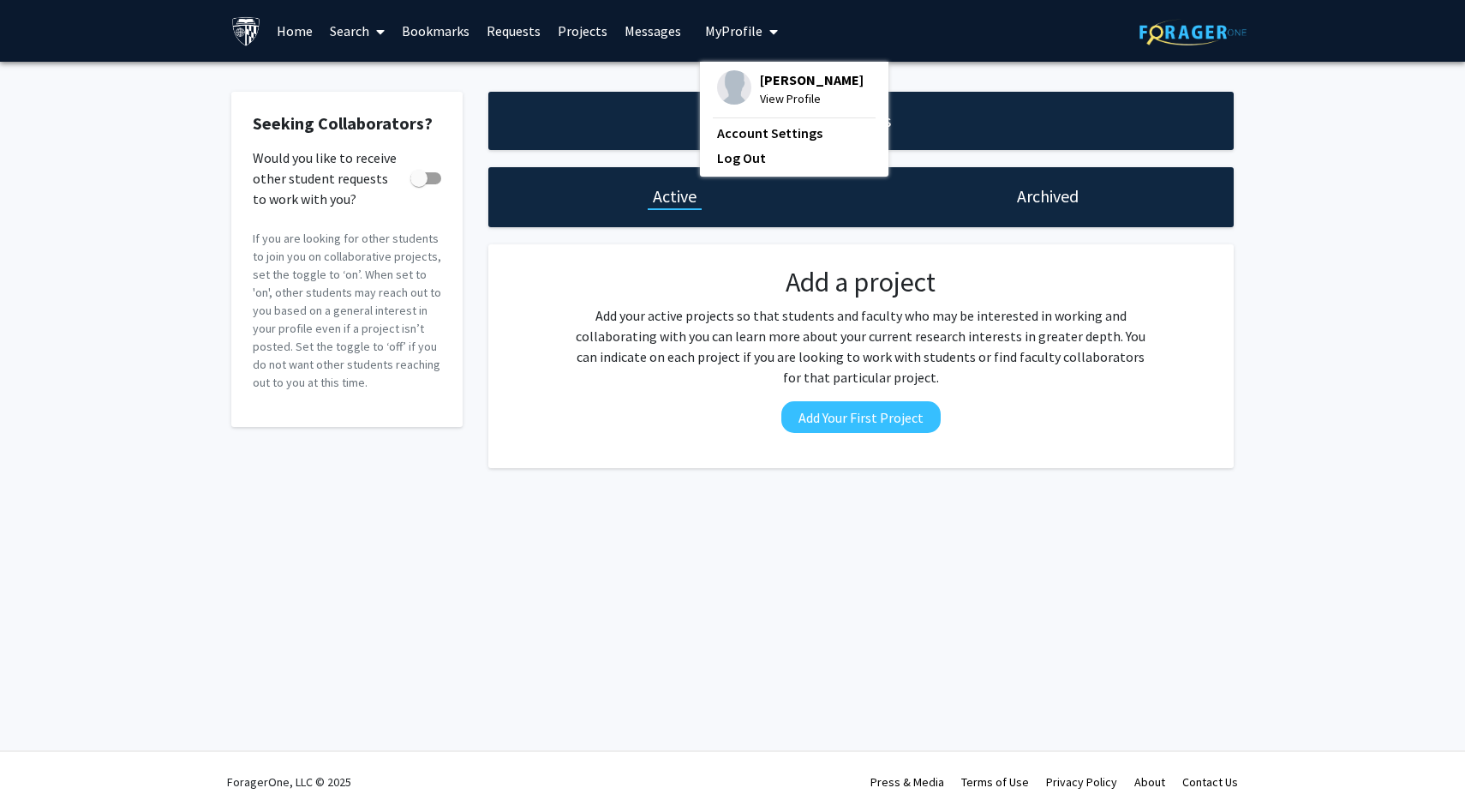
click at [279, 27] on link "Home" at bounding box center [294, 31] width 53 height 60
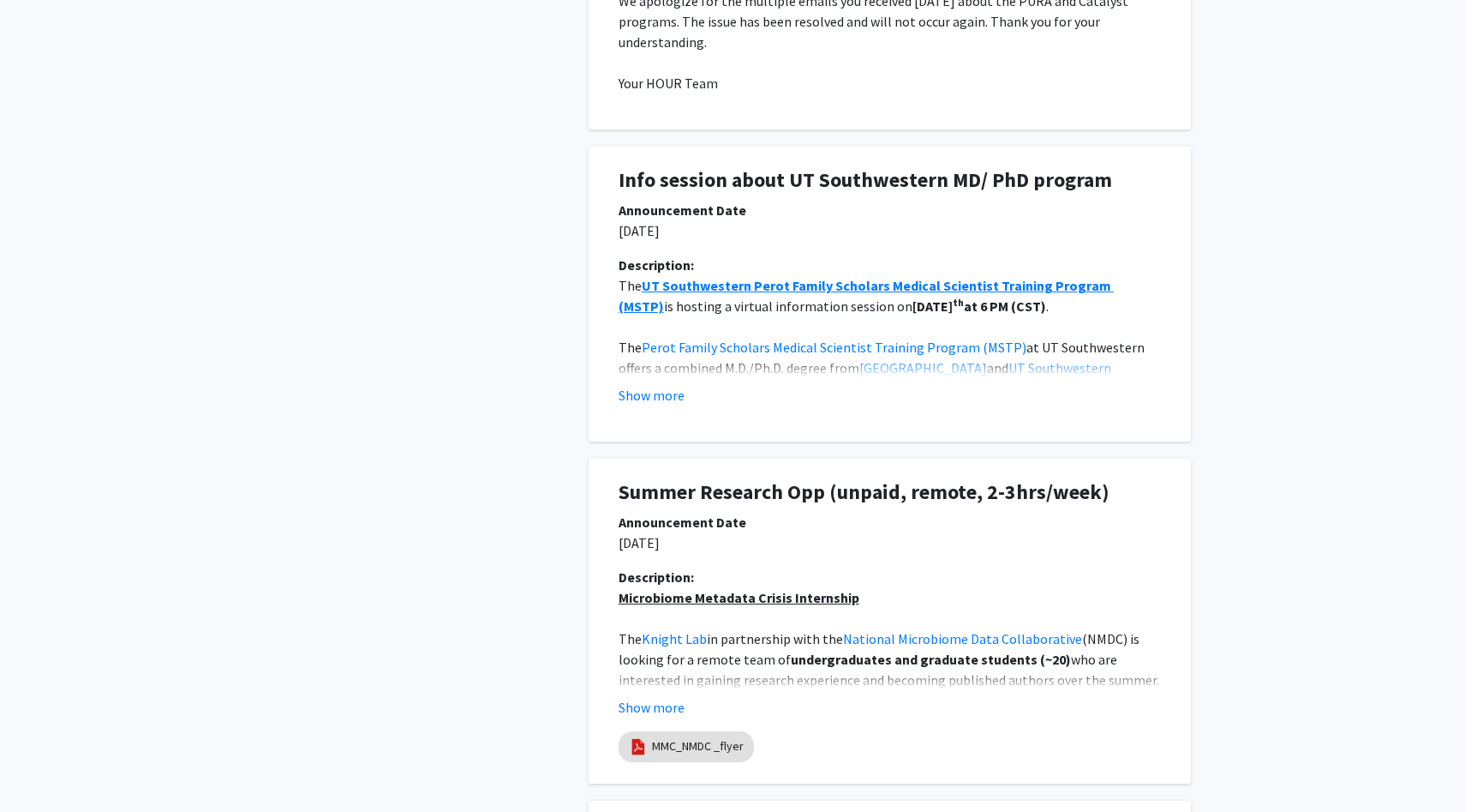
scroll to position [1241, 0]
click at [674, 708] on button "Show more" at bounding box center [652, 706] width 66 height 21
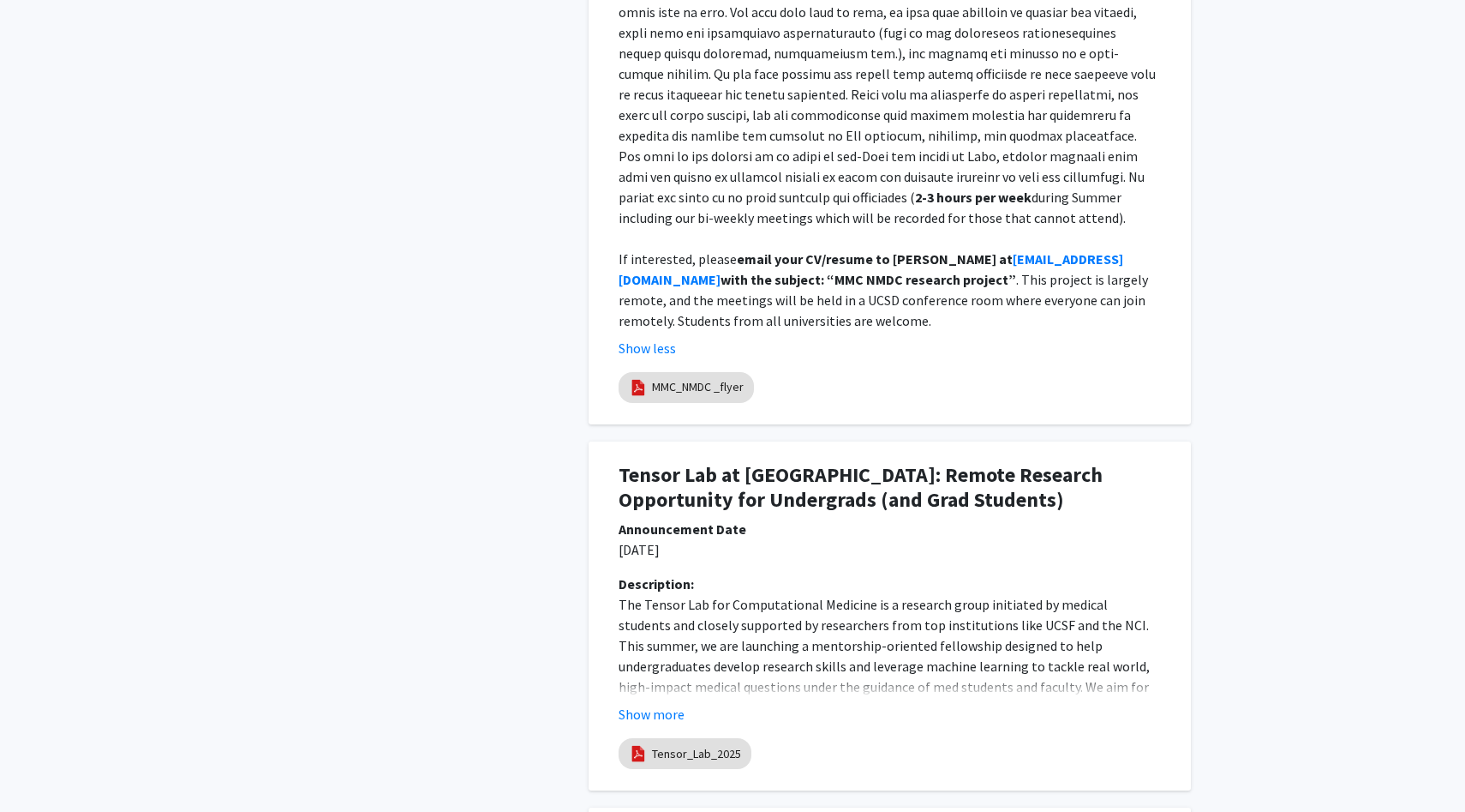
scroll to position [2340, 0]
click at [674, 703] on button "Show more" at bounding box center [652, 713] width 66 height 21
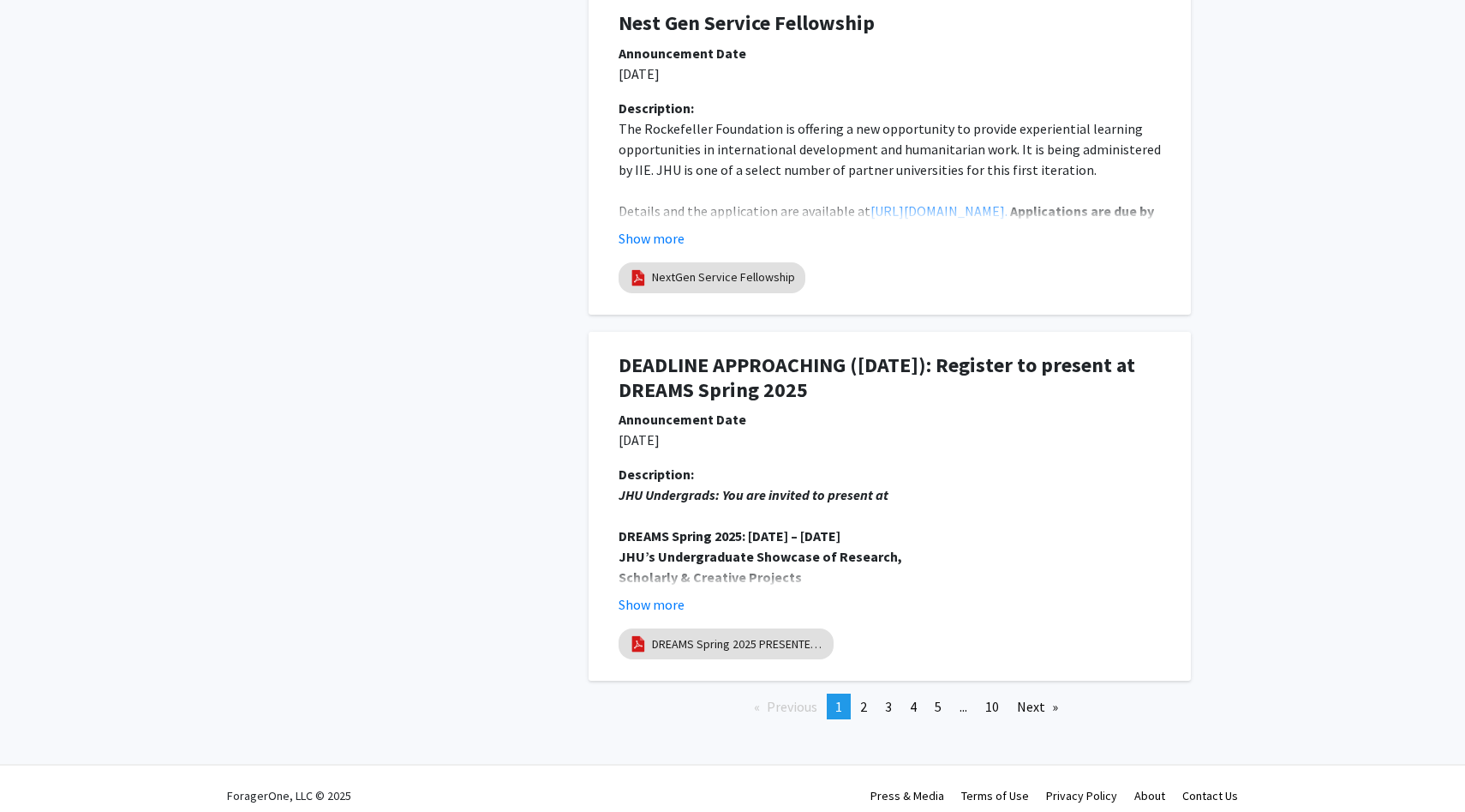
scroll to position [4732, 0]
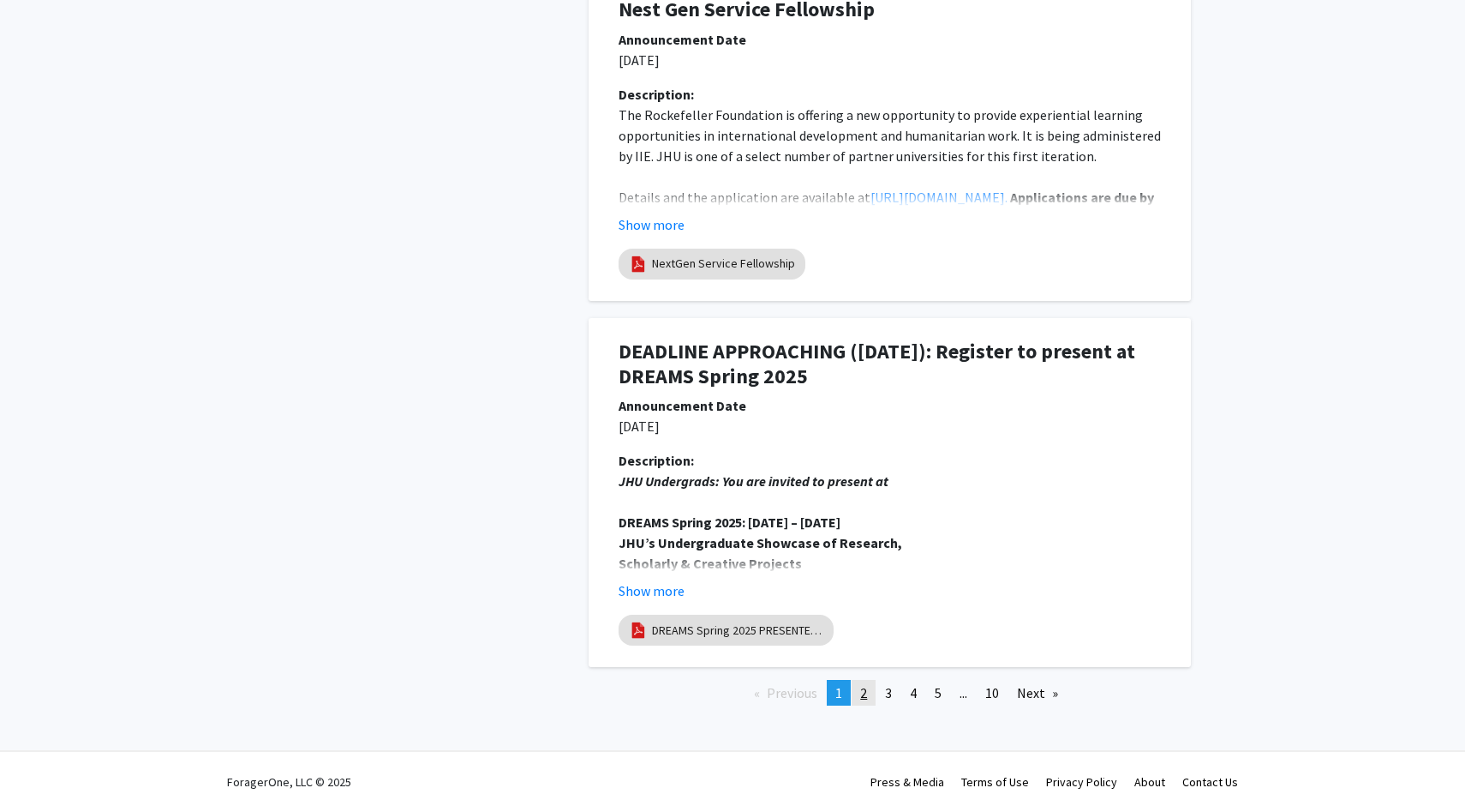
click at [862, 700] on span "2" at bounding box center [863, 692] width 7 height 17
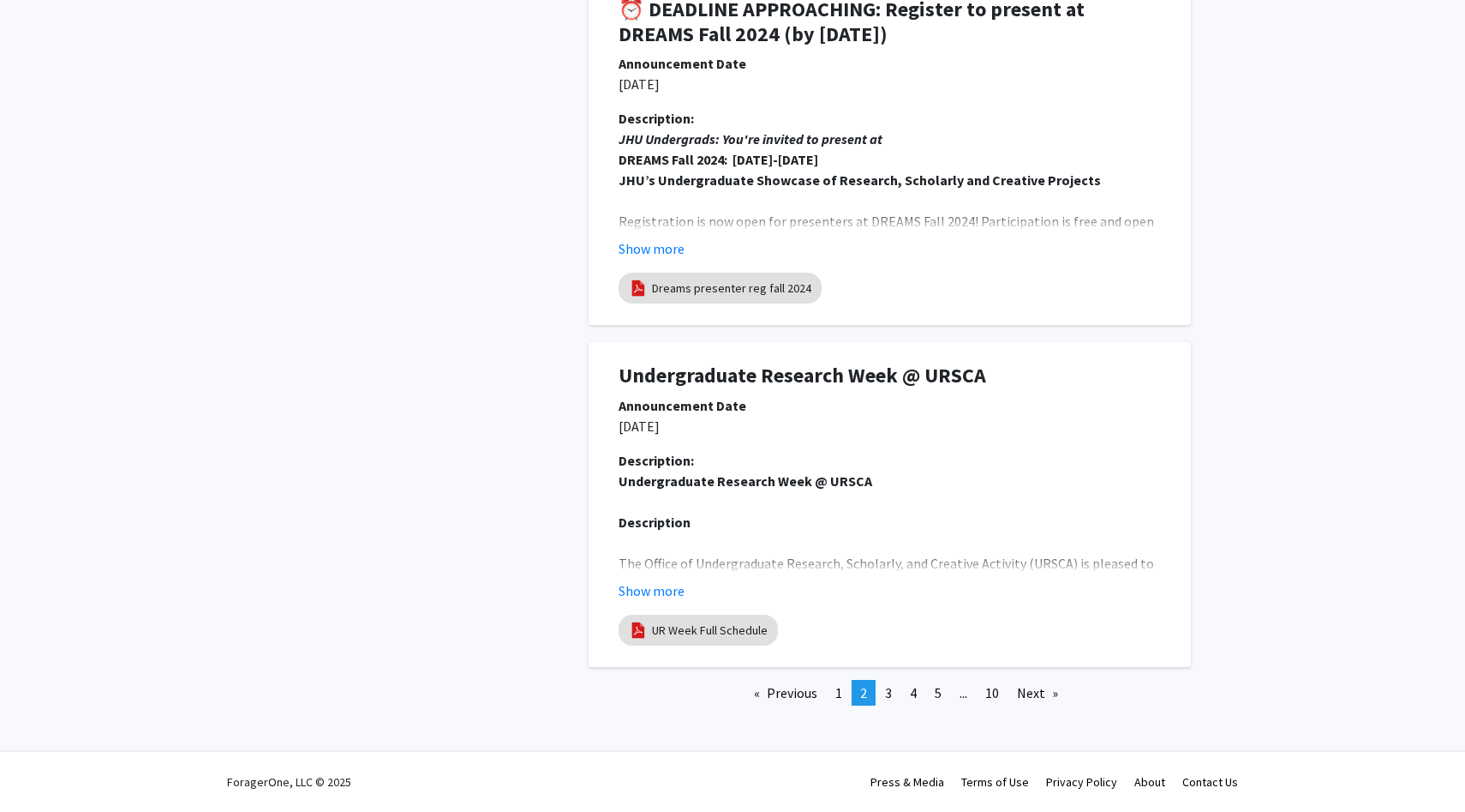
scroll to position [0, 0]
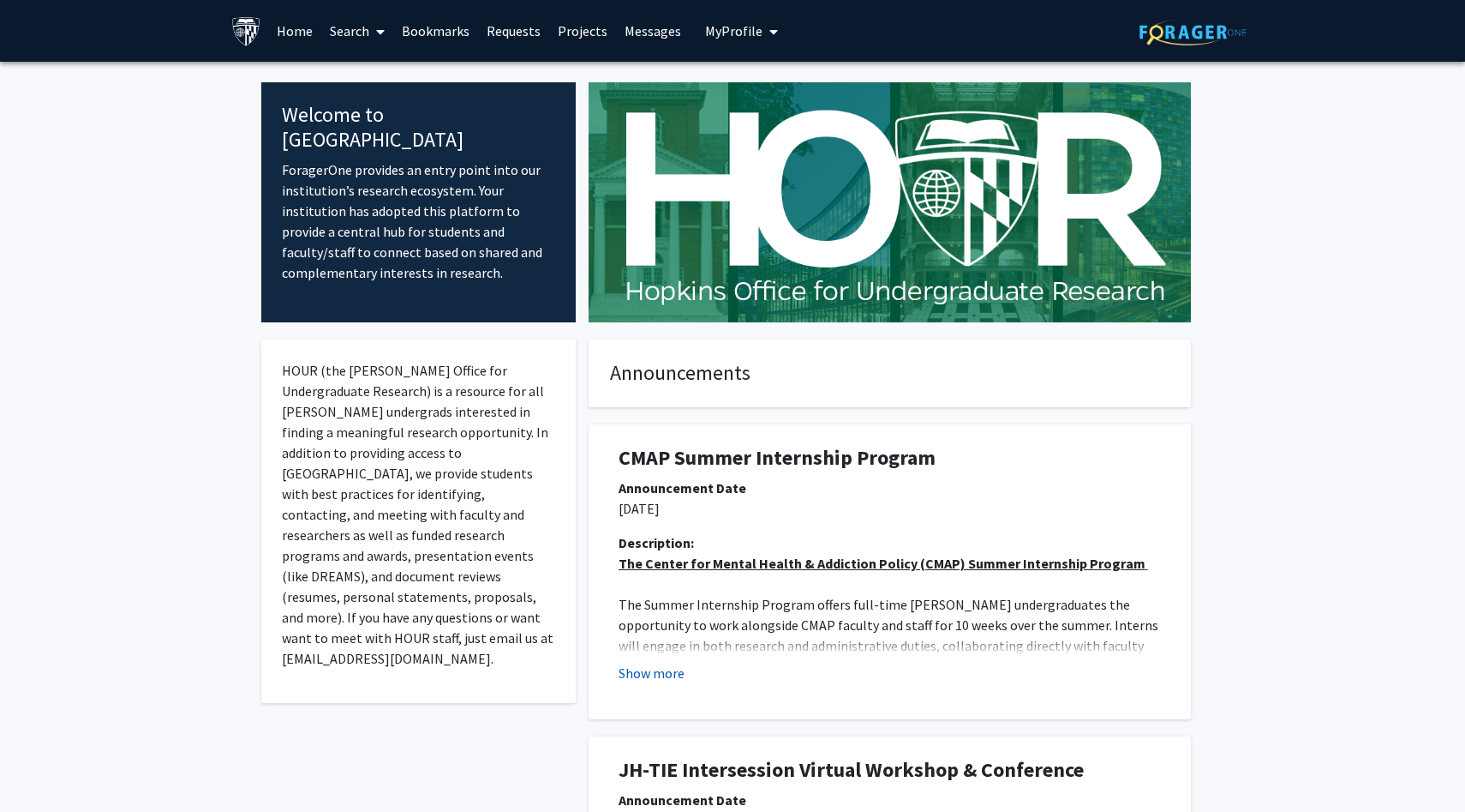
click at [674, 680] on button "Show more" at bounding box center [652, 672] width 66 height 21
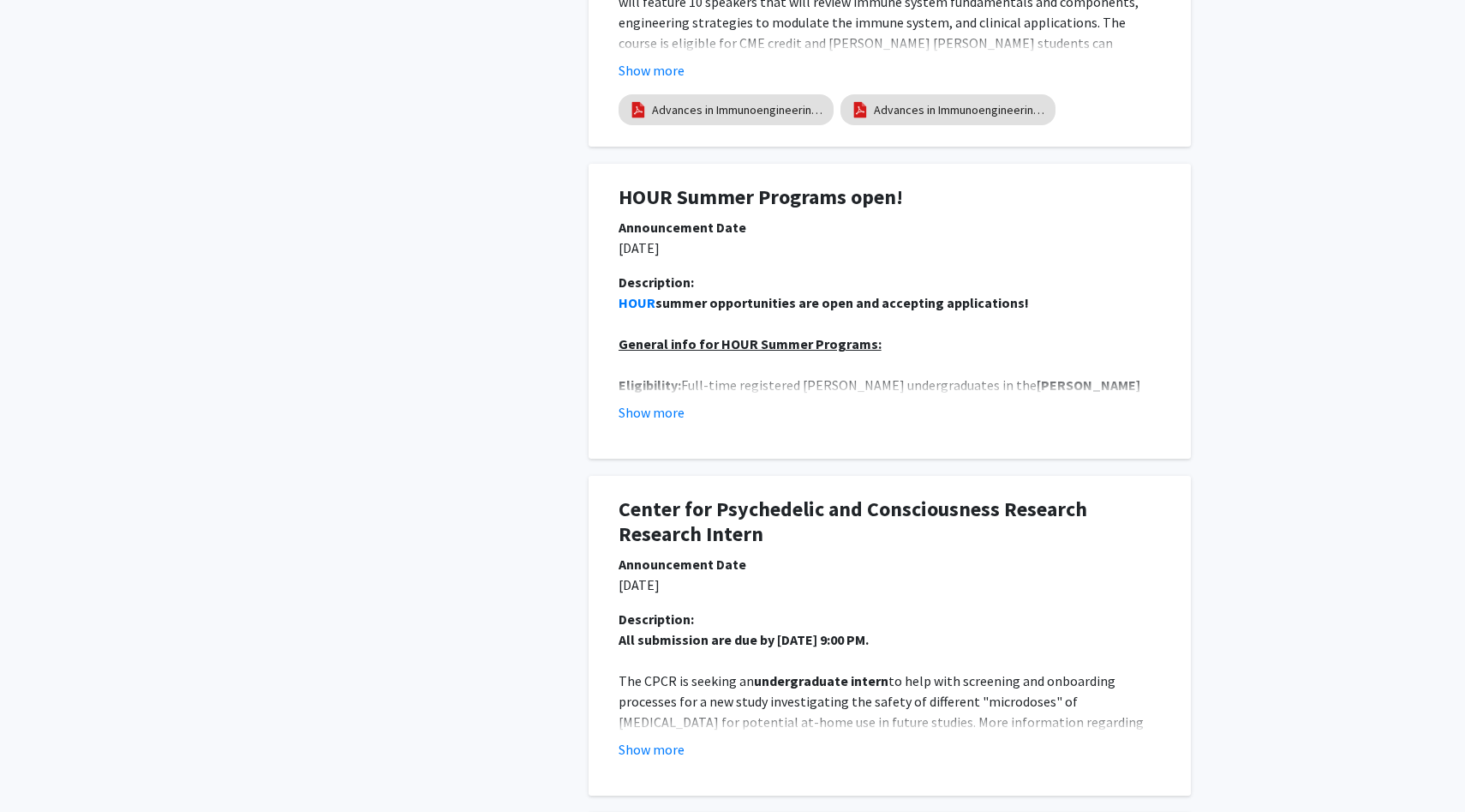
scroll to position [1444, 0]
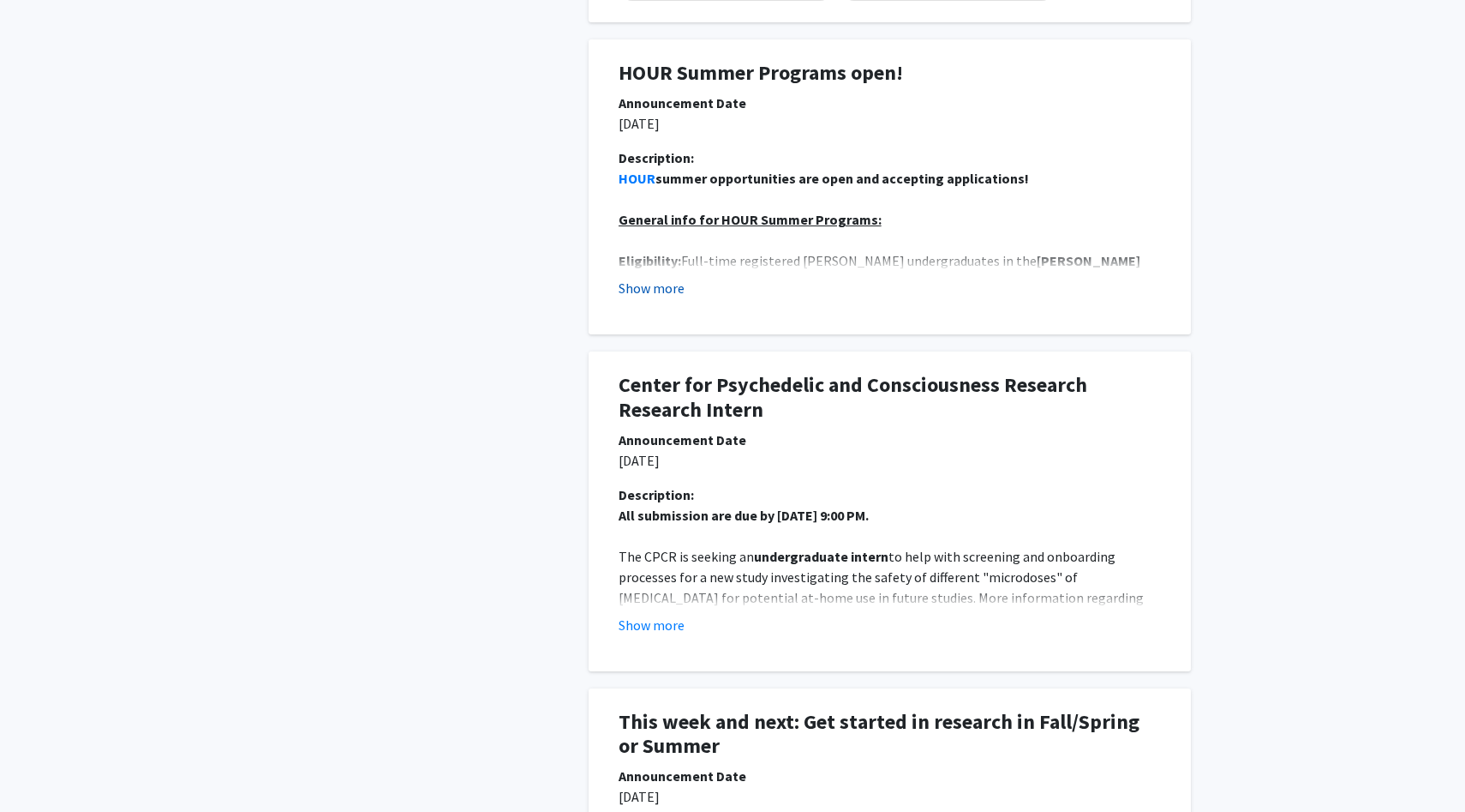
click at [660, 278] on button "Show more" at bounding box center [652, 288] width 66 height 21
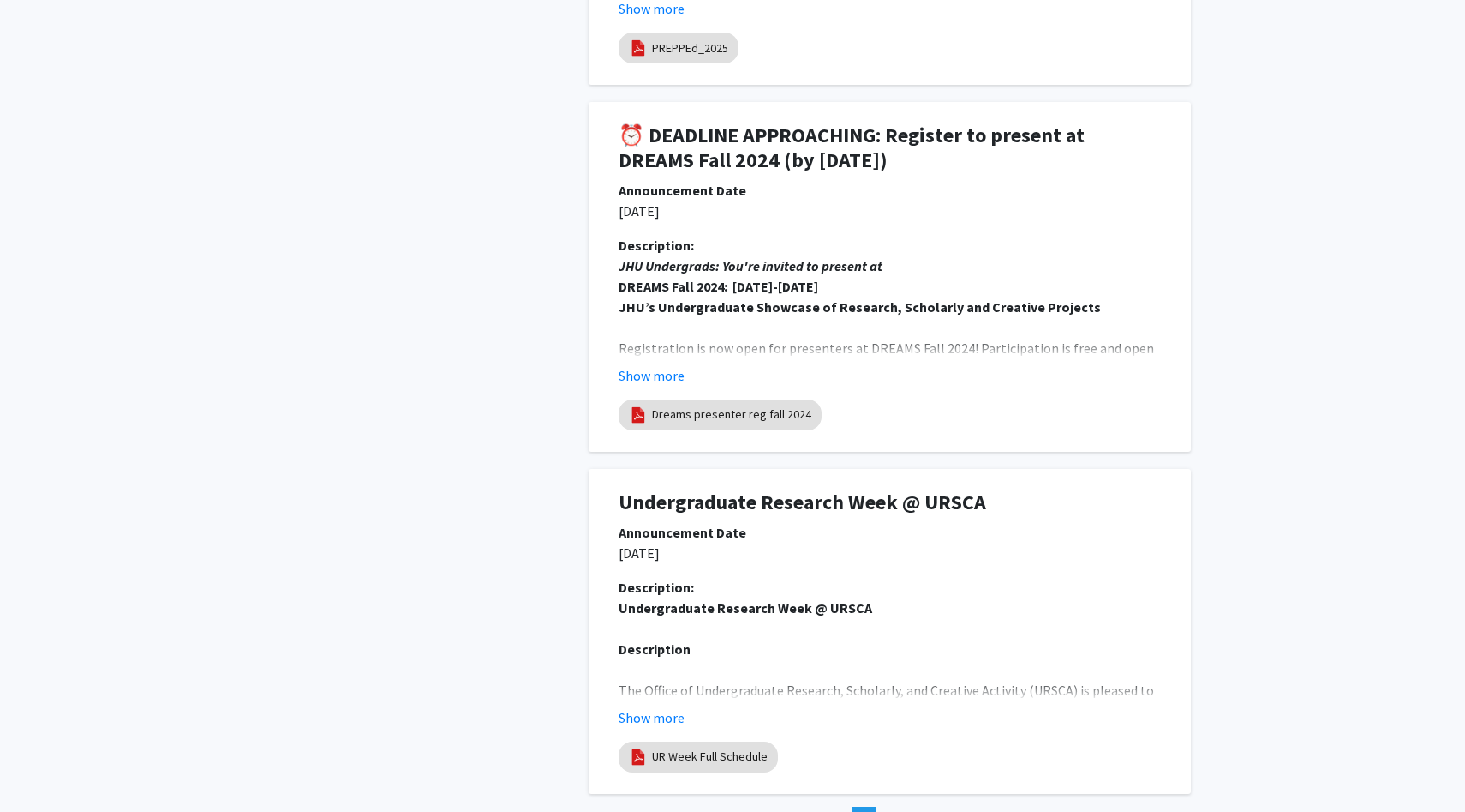
scroll to position [4246, 0]
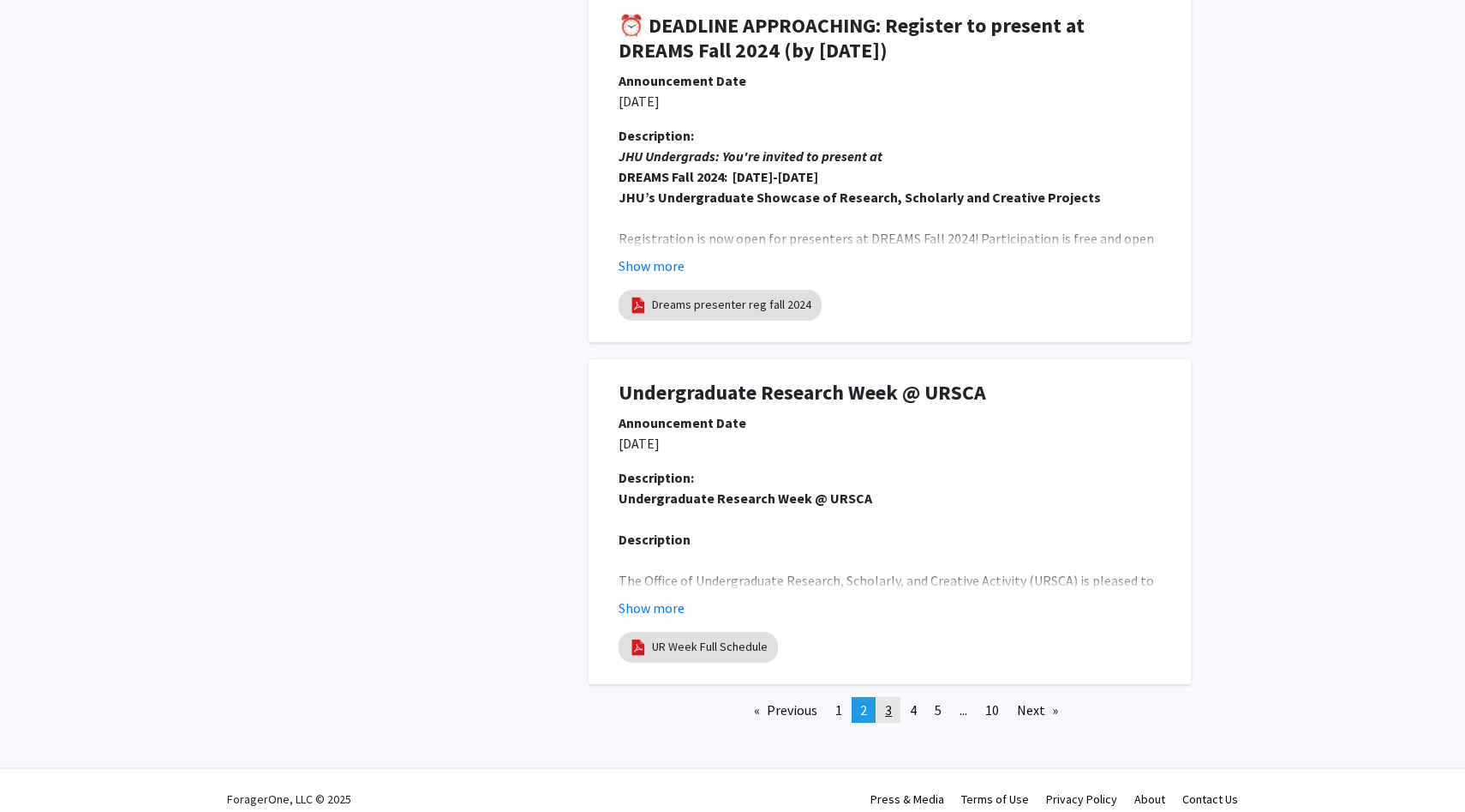
click at [886, 701] on span "3" at bounding box center [888, 709] width 7 height 17
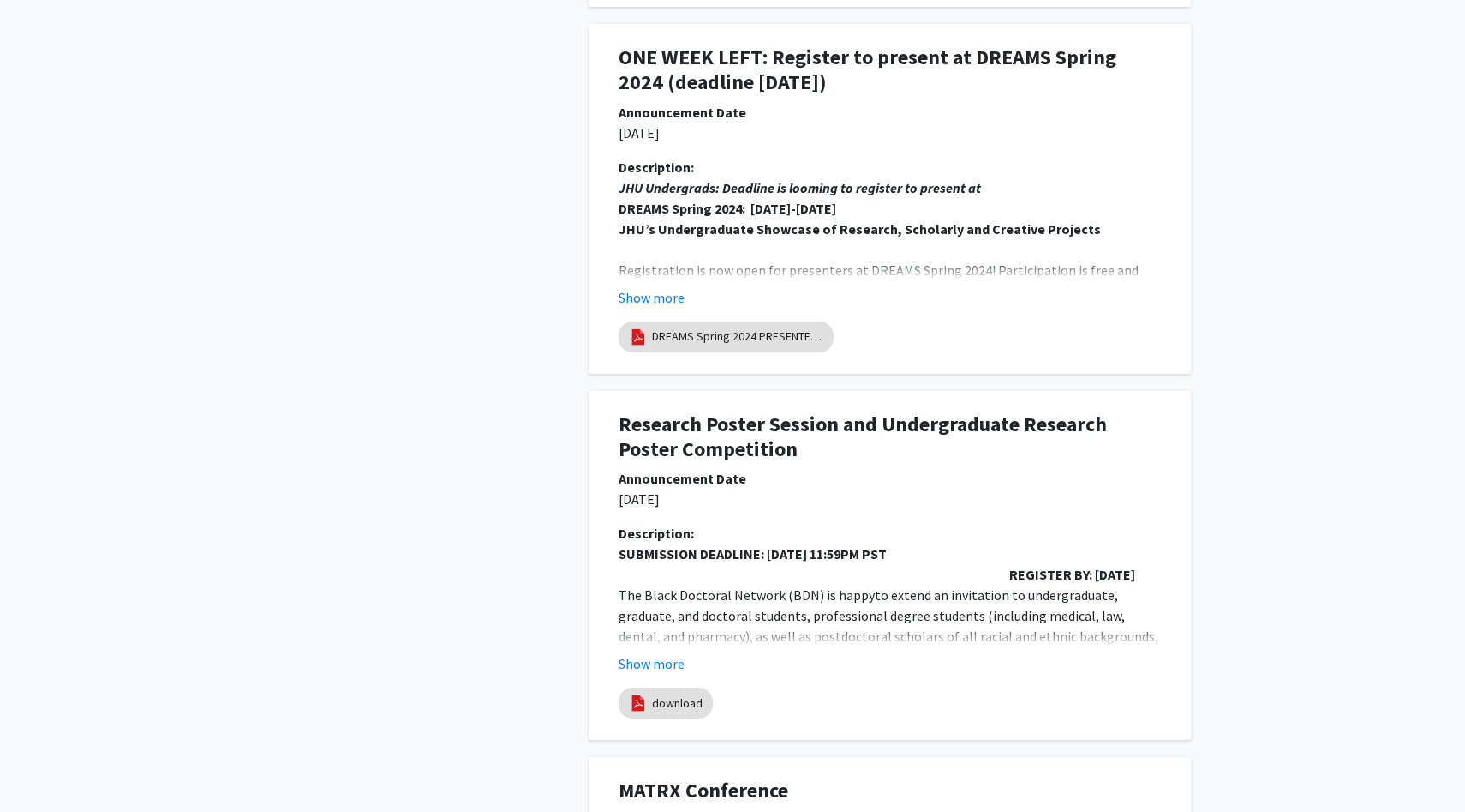
scroll to position [3172, 0]
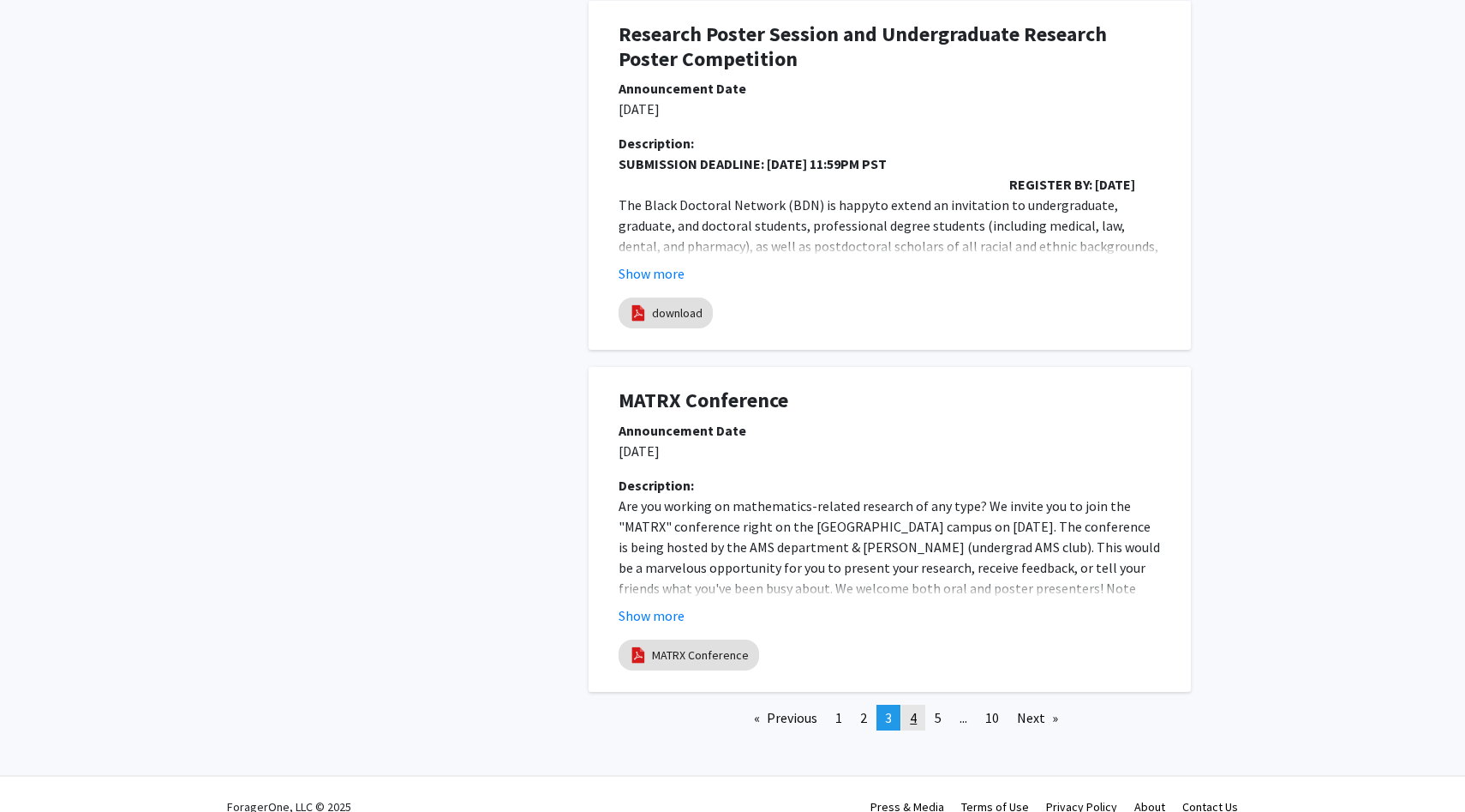
click at [909, 704] on link "page 4" at bounding box center [914, 717] width 24 height 26
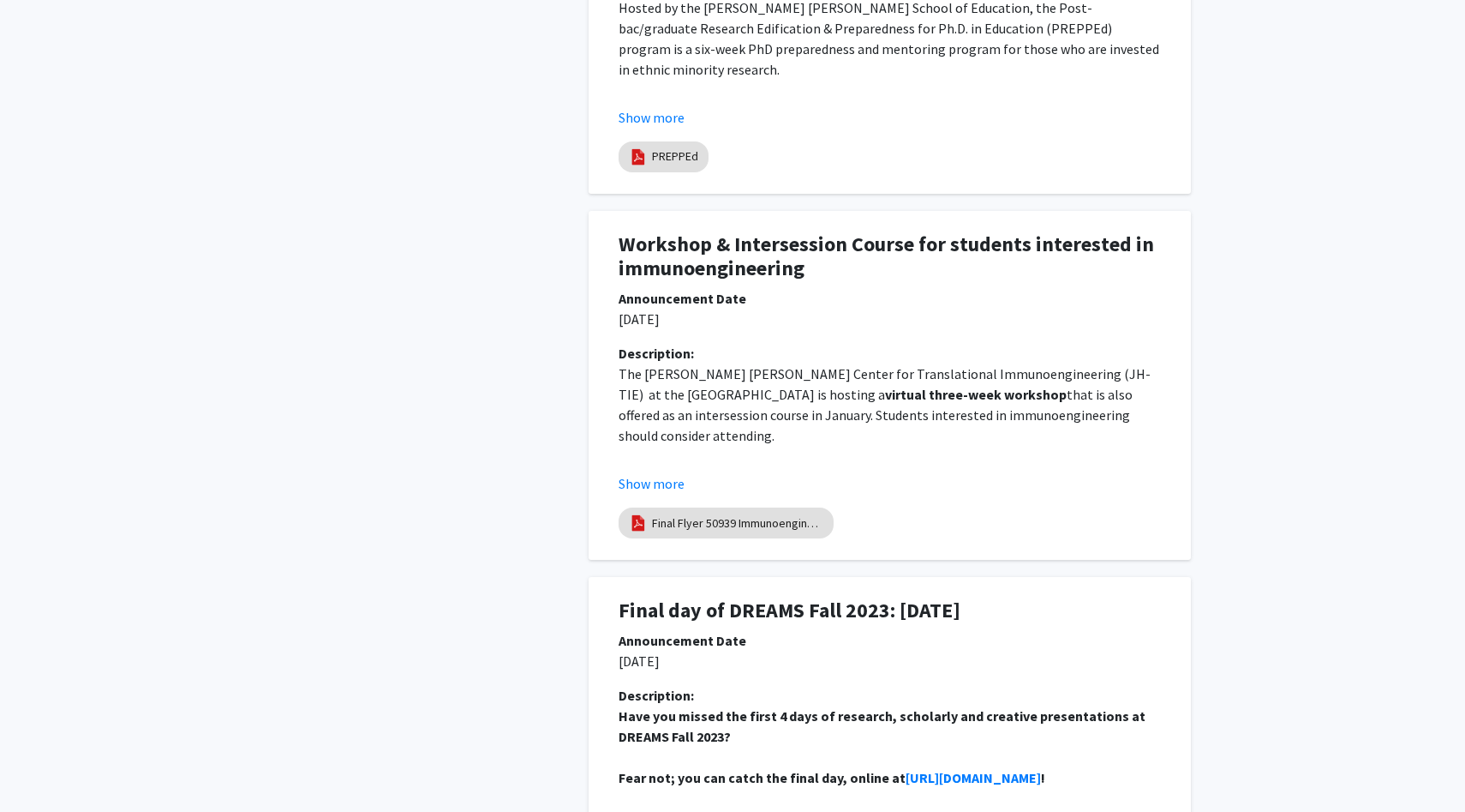
scroll to position [2295, 0]
